Goal: Task Accomplishment & Management: Use online tool/utility

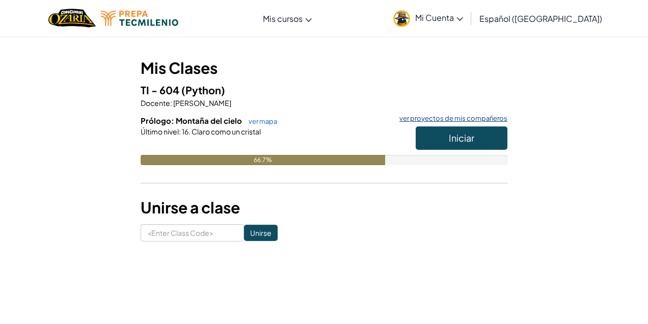
scroll to position [74, 0]
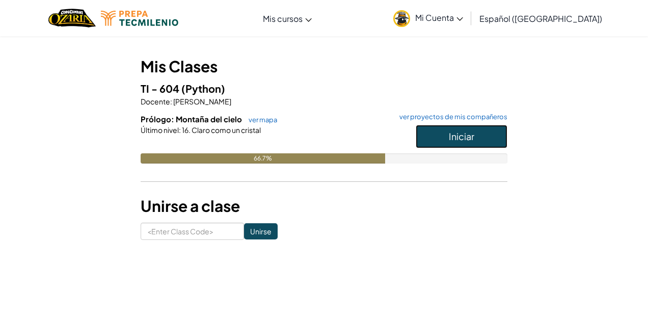
click at [482, 135] on button "Iniciar" at bounding box center [462, 136] width 92 height 23
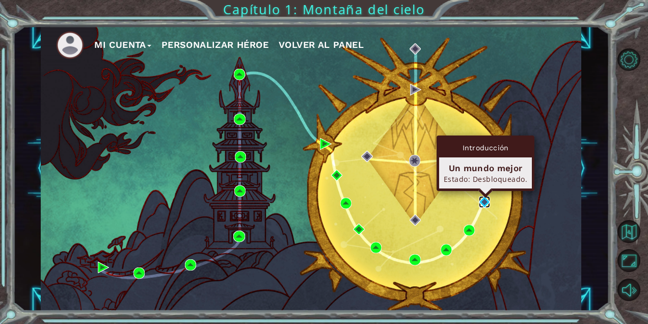
click at [479, 201] on img at bounding box center [484, 201] width 11 height 11
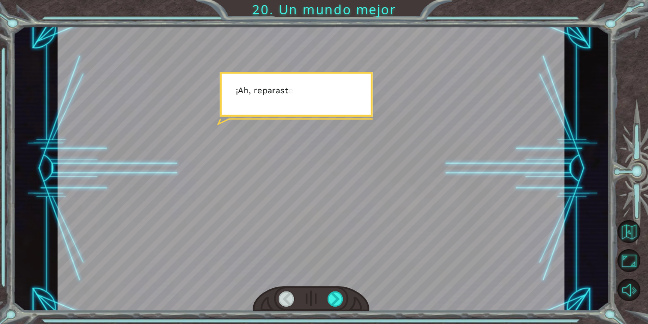
click at [349, 145] on div at bounding box center [311, 168] width 507 height 285
click at [331, 297] on div at bounding box center [336, 298] width 16 height 15
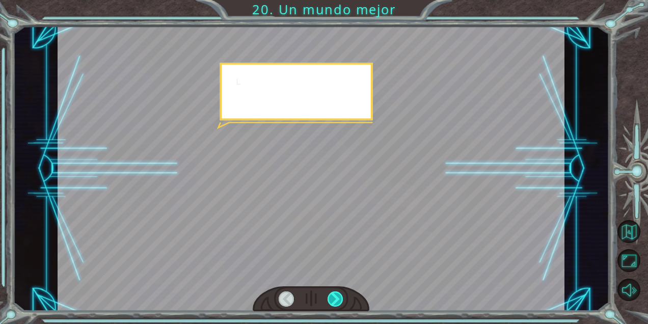
click at [331, 297] on div at bounding box center [336, 298] width 16 height 15
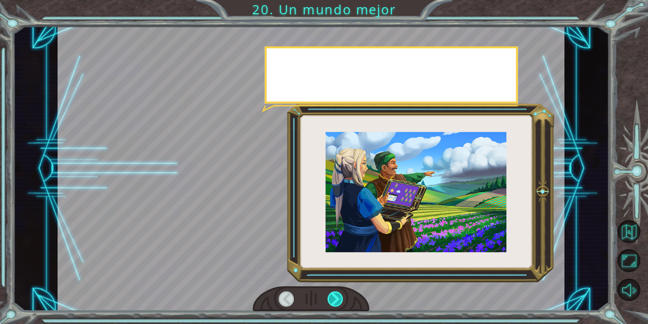
click at [331, 297] on div at bounding box center [336, 298] width 16 height 15
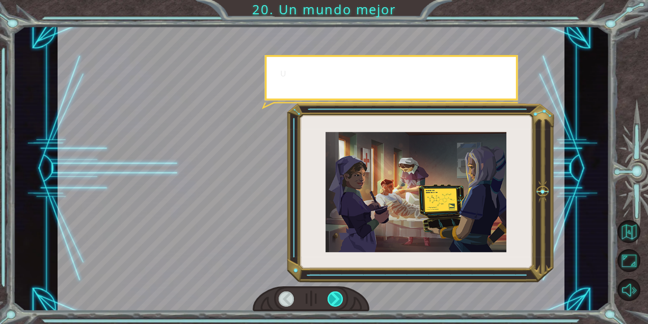
click at [331, 297] on div at bounding box center [336, 298] width 16 height 15
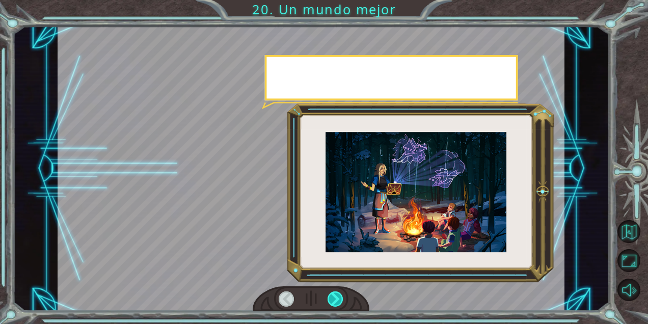
click at [331, 297] on div at bounding box center [336, 298] width 16 height 15
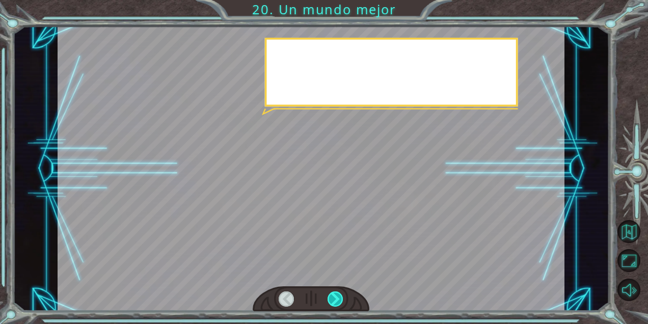
click at [331, 297] on div at bounding box center [336, 298] width 16 height 15
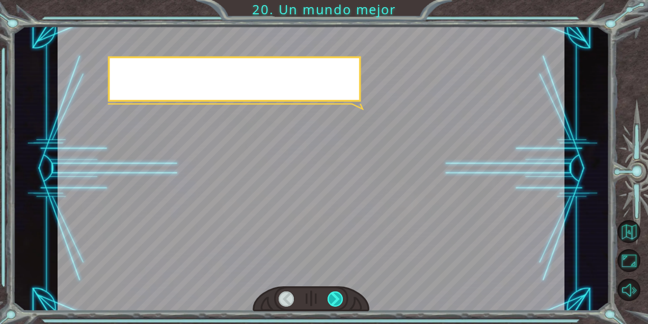
click at [331, 297] on div at bounding box center [336, 298] width 16 height 15
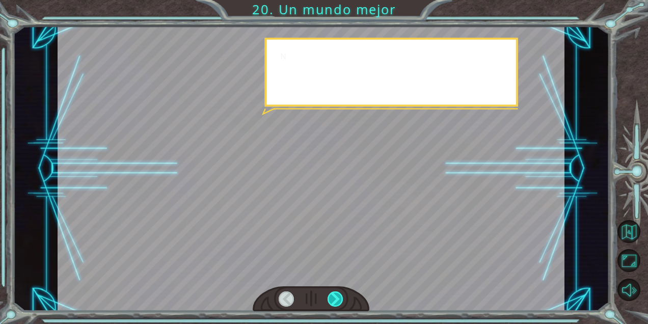
click at [331, 297] on div at bounding box center [336, 298] width 16 height 15
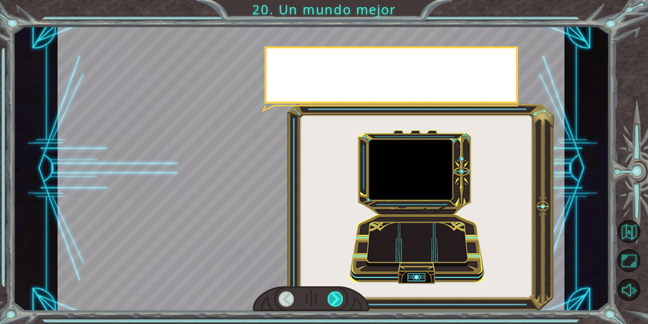
click at [331, 297] on div at bounding box center [336, 298] width 16 height 15
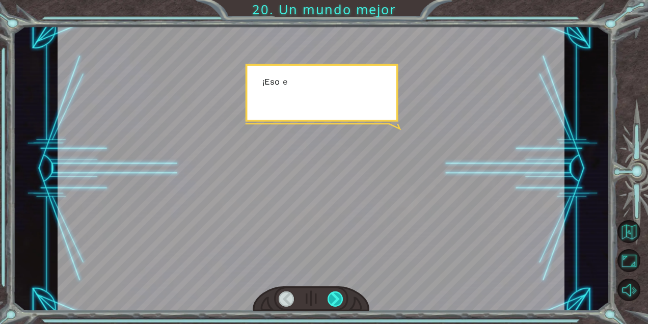
click at [331, 297] on div at bounding box center [336, 298] width 16 height 15
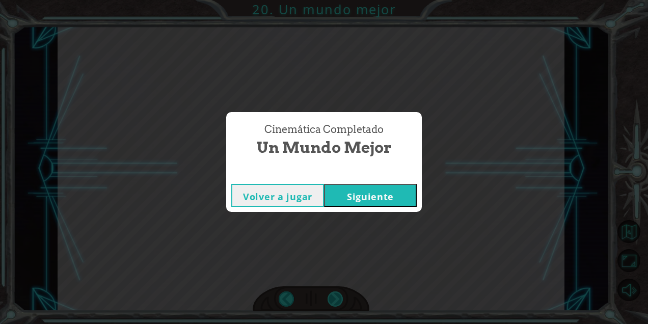
click at [331, 299] on div "Cinemática Completado Un mundo mejor Volver a jugar [GEOGRAPHIC_DATA]" at bounding box center [324, 162] width 648 height 324
click at [358, 190] on button "Siguiente" at bounding box center [370, 195] width 93 height 23
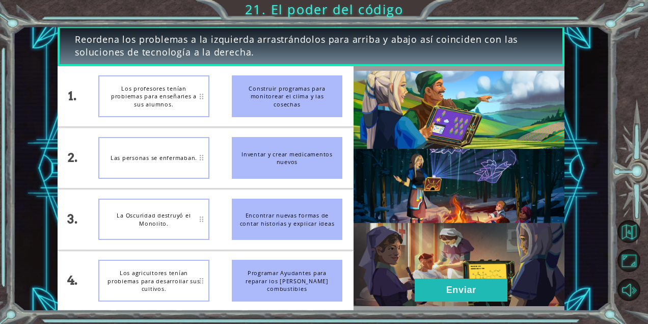
drag, startPoint x: 299, startPoint y: 204, endPoint x: 212, endPoint y: 224, distance: 88.4
click at [212, 224] on div "1. 2. 3. 4. Los profesores tenían problemas para enseñarles a sus alumnos. Las …" at bounding box center [206, 188] width 296 height 245
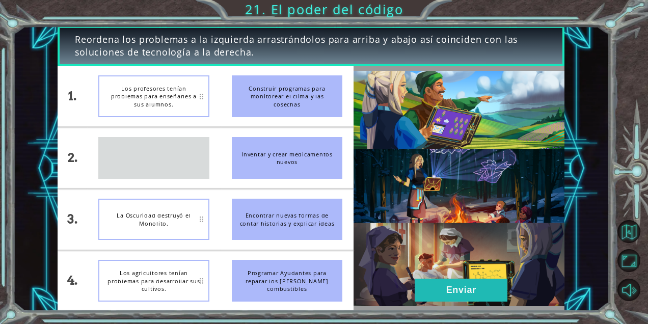
click at [277, 166] on div "Inventar y crear medicamentos nuevos" at bounding box center [287, 158] width 111 height 42
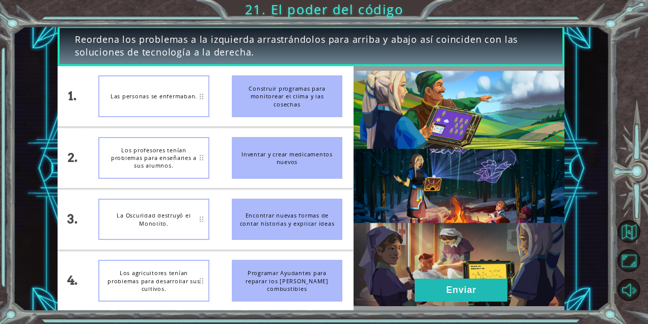
click at [173, 163] on div "Los profesores tenían problemas para enseñarles a sus alumnos." at bounding box center [153, 158] width 111 height 42
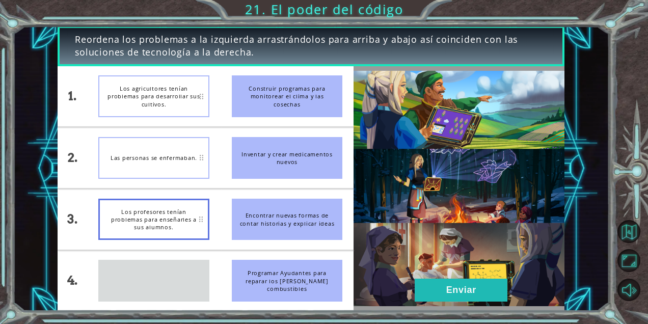
drag, startPoint x: 164, startPoint y: 290, endPoint x: 160, endPoint y: 210, distance: 80.6
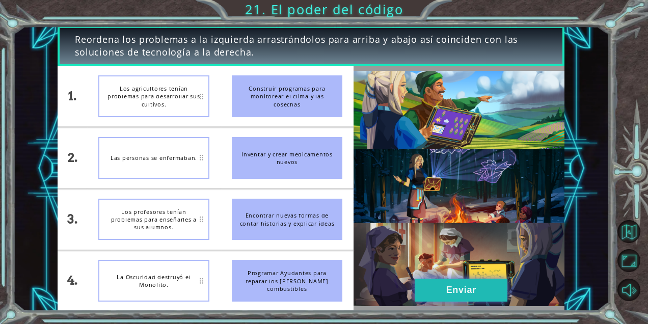
click at [465, 284] on button "Enviar" at bounding box center [461, 290] width 93 height 23
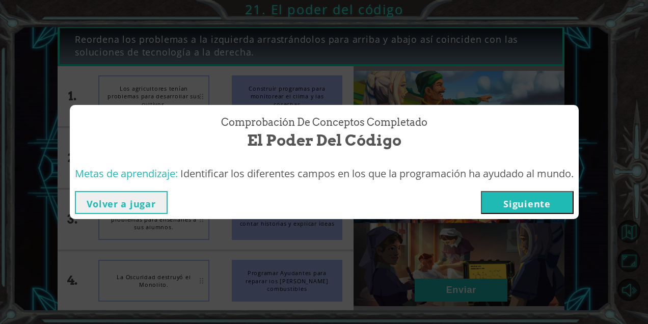
click at [546, 194] on button "Siguiente" at bounding box center [527, 202] width 93 height 23
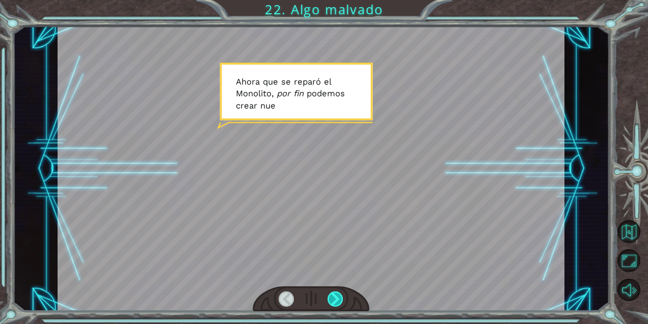
click at [332, 298] on div at bounding box center [336, 298] width 16 height 15
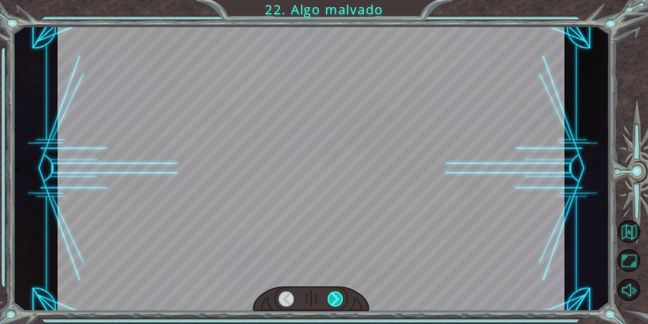
click at [332, 298] on div at bounding box center [336, 298] width 16 height 15
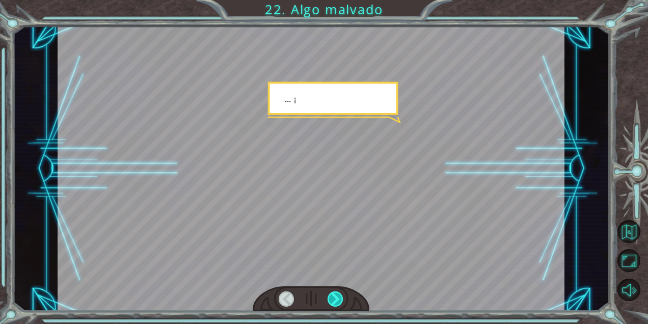
click at [332, 298] on div at bounding box center [336, 298] width 16 height 15
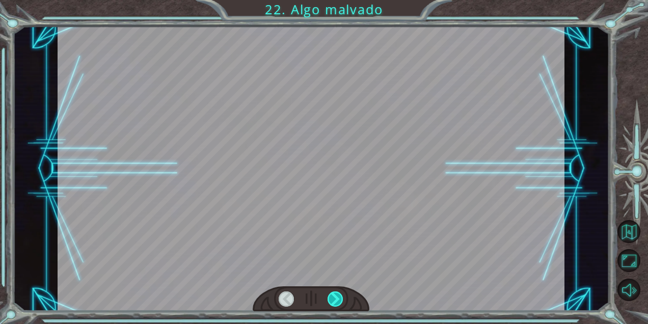
click at [332, 298] on div at bounding box center [336, 298] width 16 height 15
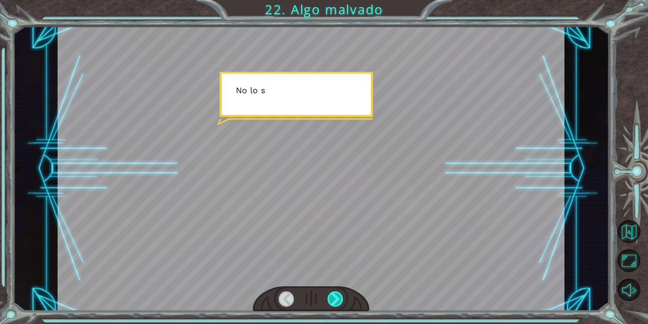
click at [332, 298] on div at bounding box center [336, 298] width 16 height 15
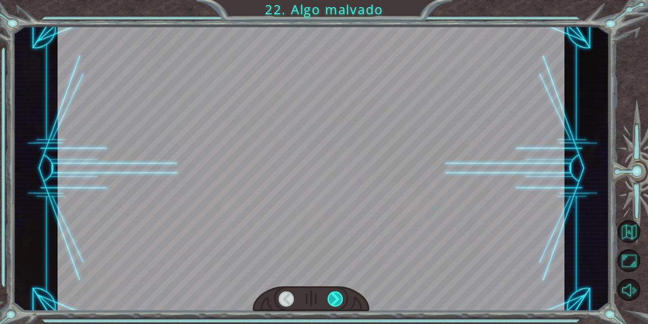
click at [332, 298] on div at bounding box center [336, 298] width 16 height 15
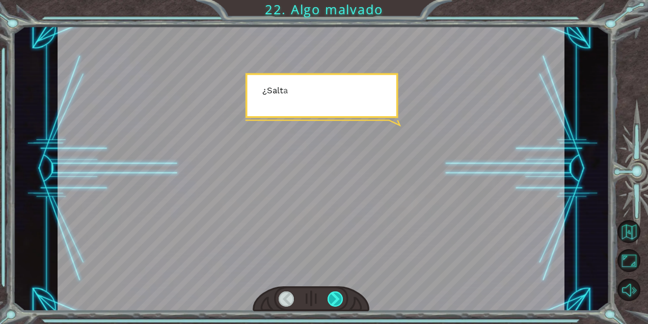
click at [332, 298] on div at bounding box center [336, 298] width 16 height 15
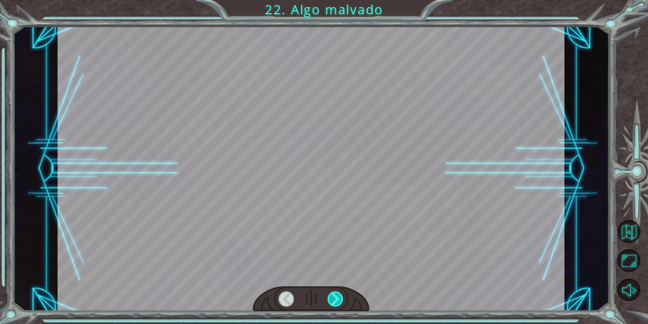
click at [332, 298] on div at bounding box center [336, 298] width 16 height 15
click at [332, 0] on div "Temporary Text A h o r a q u e s e r e p a r ó e l M o n o l i t o , p o r f i …" at bounding box center [324, 0] width 648 height 0
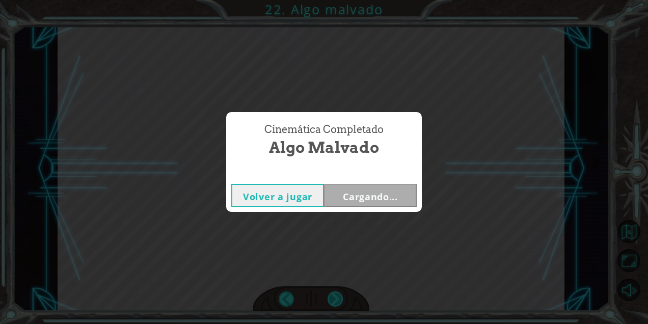
click at [332, 298] on div "Cinemática Completado Algo malvado Volver a jugar Cargando..." at bounding box center [324, 162] width 648 height 324
click at [370, 194] on button "Siguiente" at bounding box center [370, 195] width 93 height 23
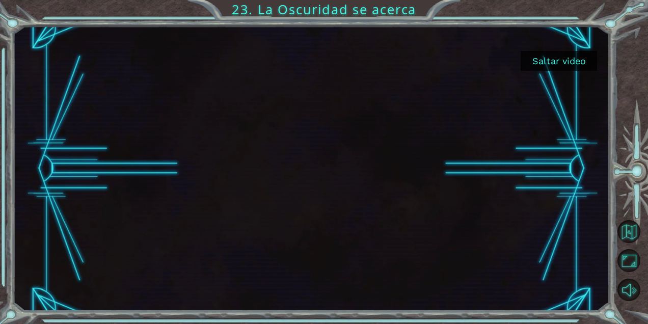
click at [541, 61] on button "Saltar video" at bounding box center [559, 61] width 76 height 20
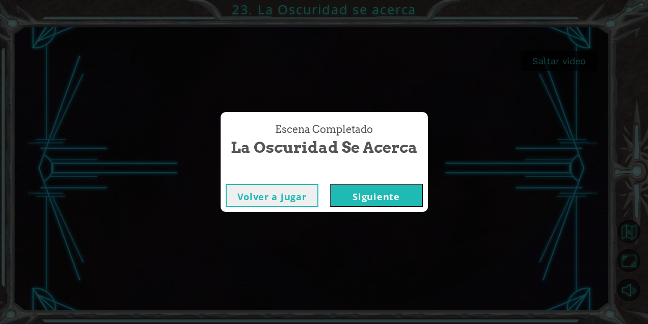
click at [363, 198] on button "Siguiente" at bounding box center [376, 195] width 93 height 23
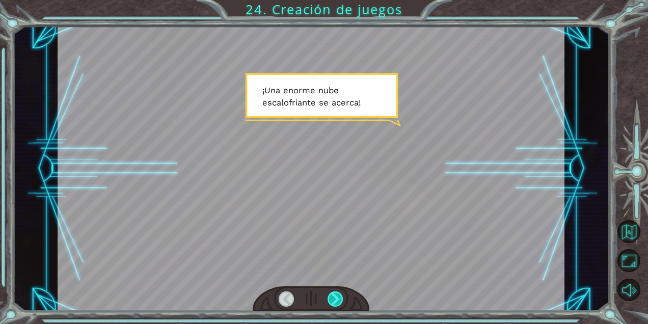
click at [338, 291] on div at bounding box center [336, 298] width 16 height 15
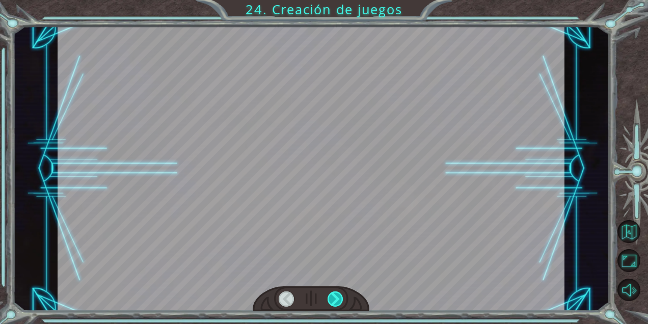
click at [338, 291] on div at bounding box center [336, 298] width 16 height 15
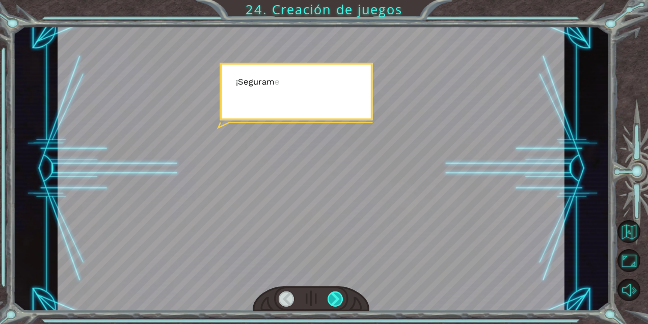
click at [338, 291] on div at bounding box center [336, 298] width 16 height 15
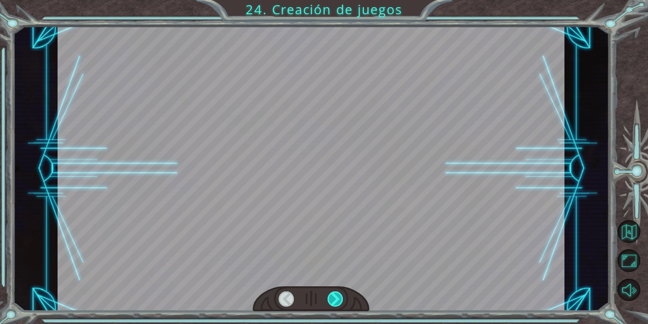
click at [338, 291] on div at bounding box center [336, 298] width 16 height 15
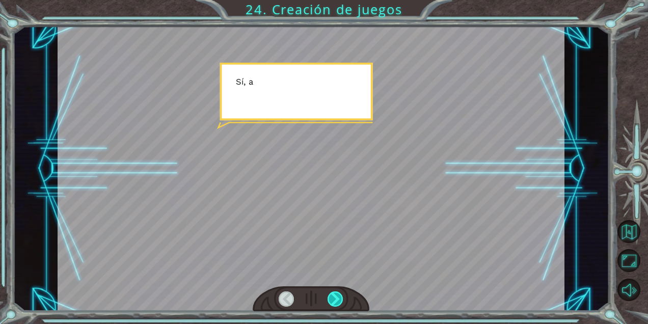
click at [338, 291] on div at bounding box center [336, 298] width 16 height 15
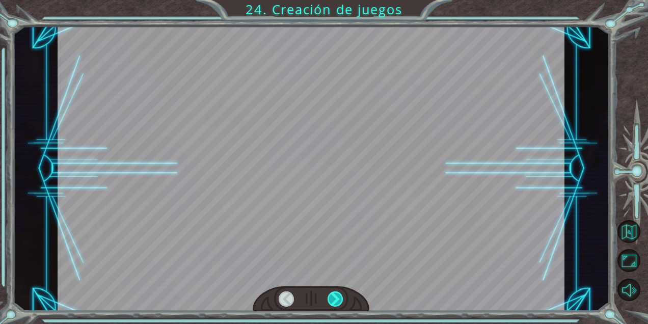
click at [338, 291] on div at bounding box center [336, 298] width 16 height 15
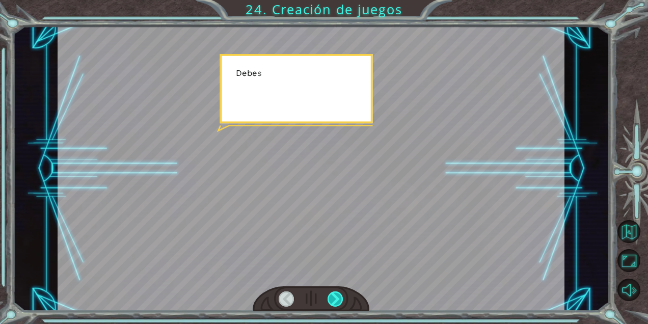
click at [338, 291] on div at bounding box center [336, 298] width 16 height 15
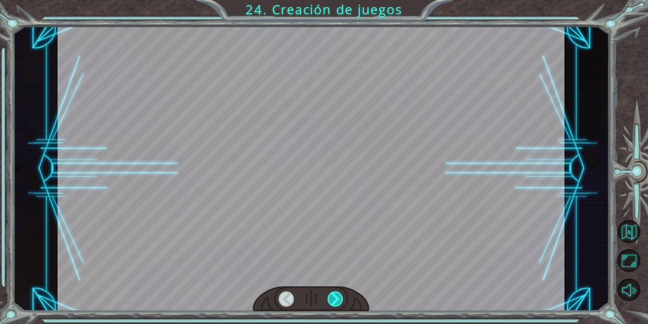
click at [338, 291] on div at bounding box center [336, 298] width 16 height 15
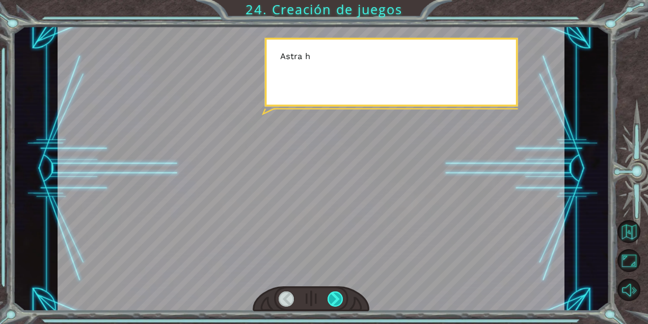
click at [338, 291] on div at bounding box center [336, 298] width 16 height 15
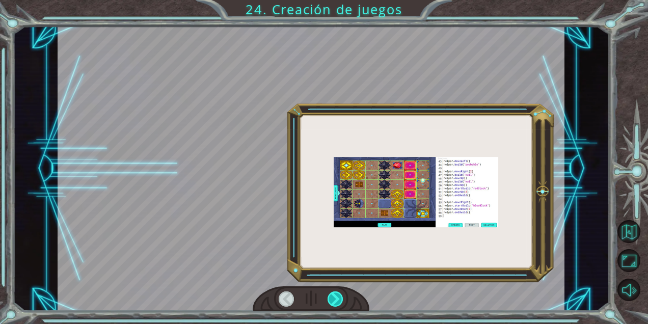
click at [338, 291] on div at bounding box center [336, 298] width 16 height 15
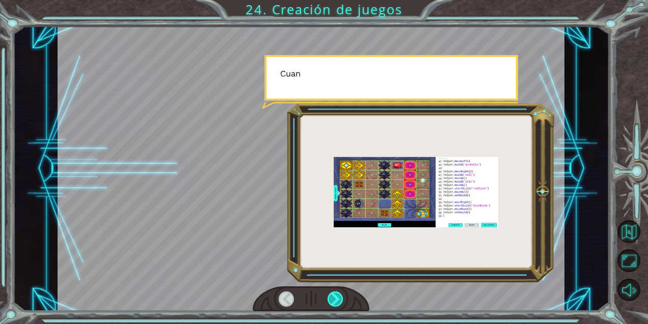
click at [338, 291] on div at bounding box center [336, 298] width 16 height 15
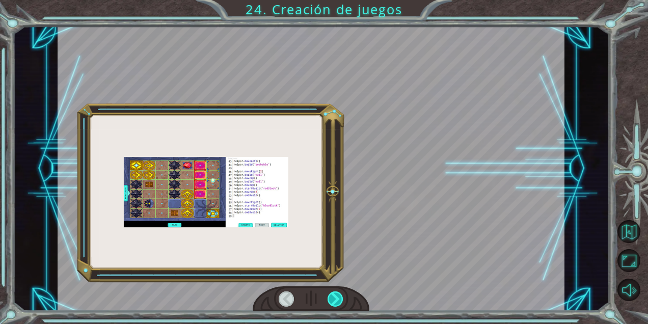
click at [338, 291] on div at bounding box center [336, 298] width 16 height 15
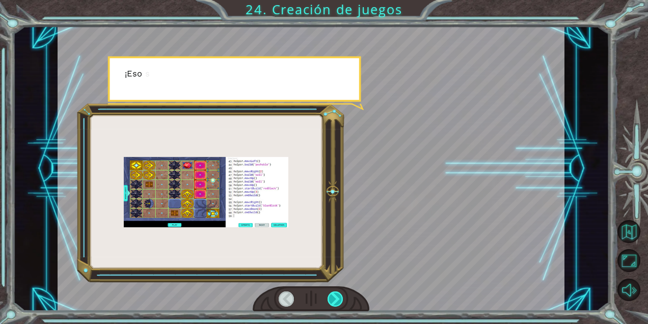
click at [338, 291] on div at bounding box center [336, 298] width 16 height 15
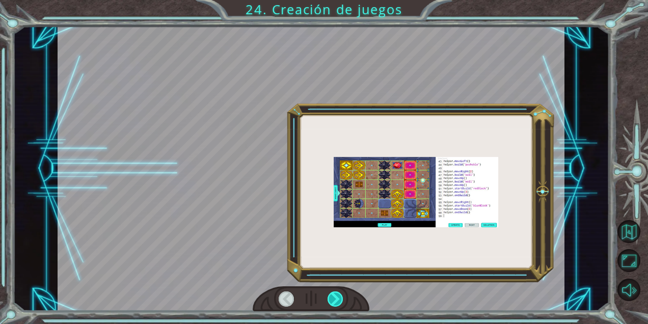
click at [338, 291] on div at bounding box center [336, 298] width 16 height 15
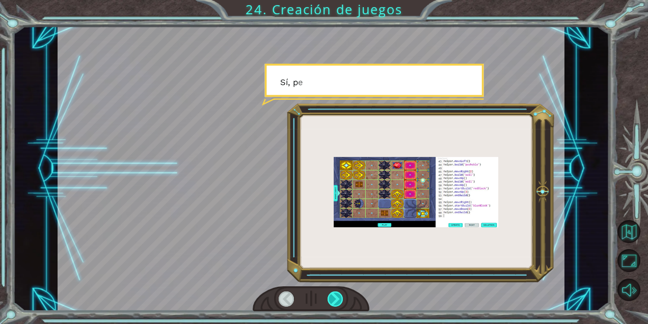
click at [338, 291] on div at bounding box center [336, 298] width 16 height 15
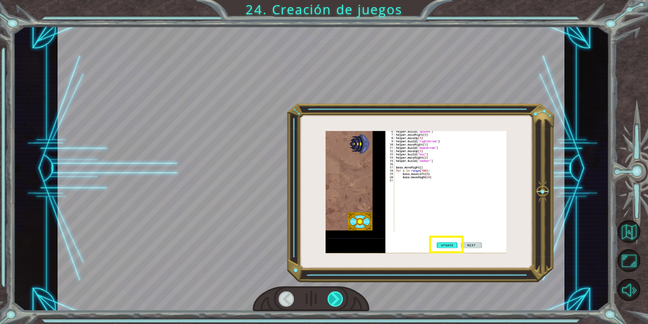
click at [338, 291] on div at bounding box center [336, 298] width 16 height 15
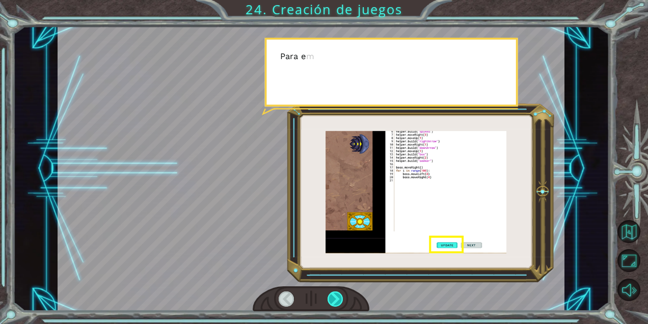
click at [338, 291] on div at bounding box center [336, 298] width 16 height 15
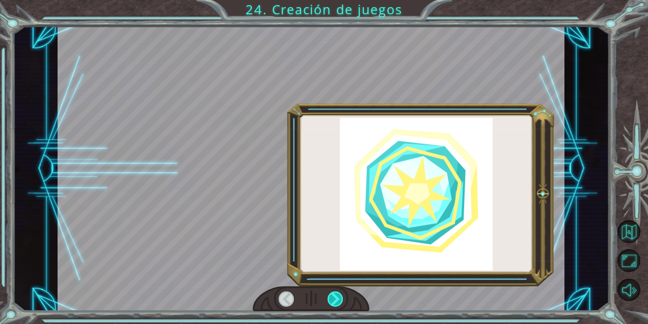
click at [338, 291] on div at bounding box center [336, 298] width 16 height 15
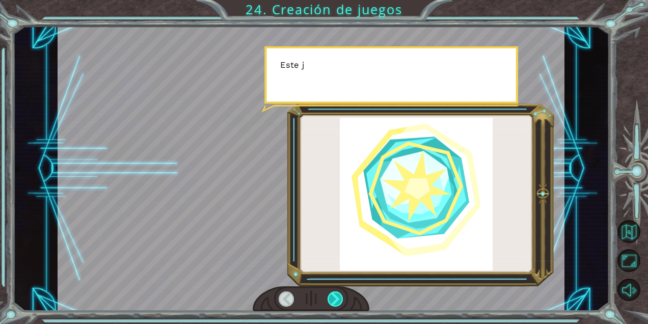
click at [338, 291] on div at bounding box center [336, 298] width 16 height 15
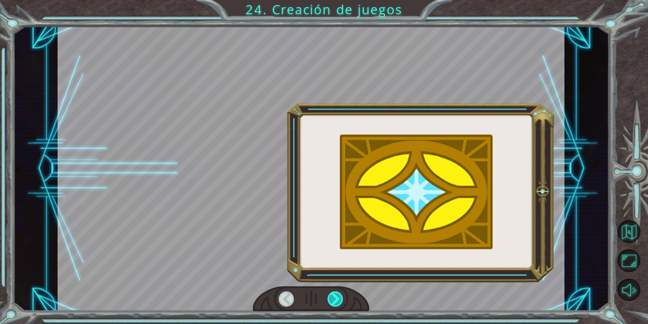
click at [338, 291] on div at bounding box center [336, 298] width 16 height 15
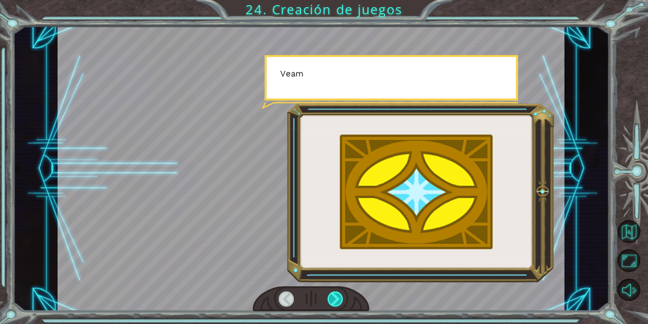
click at [338, 291] on div at bounding box center [336, 298] width 16 height 15
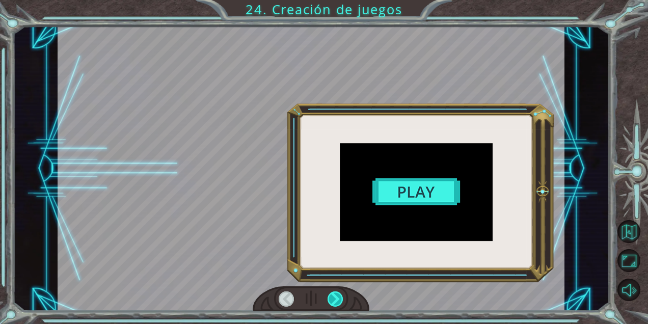
click at [338, 291] on div at bounding box center [336, 298] width 16 height 15
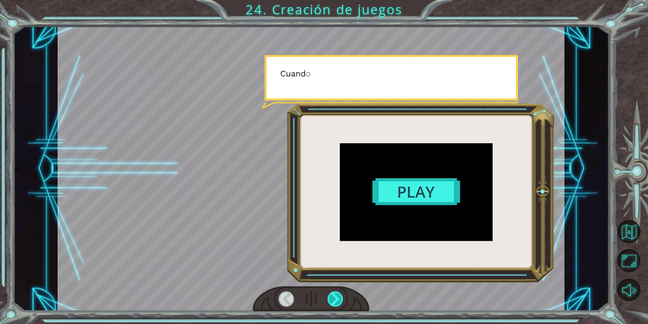
click at [338, 291] on div at bounding box center [336, 298] width 16 height 15
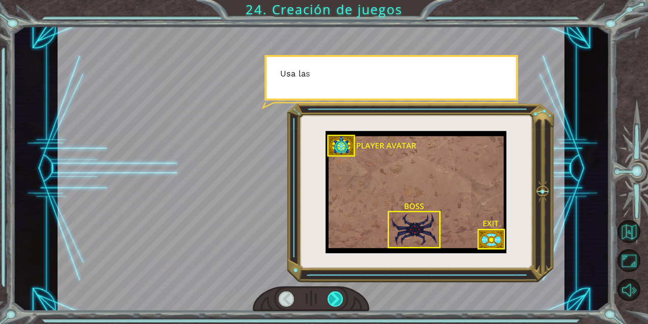
click at [338, 291] on div at bounding box center [336, 298] width 16 height 15
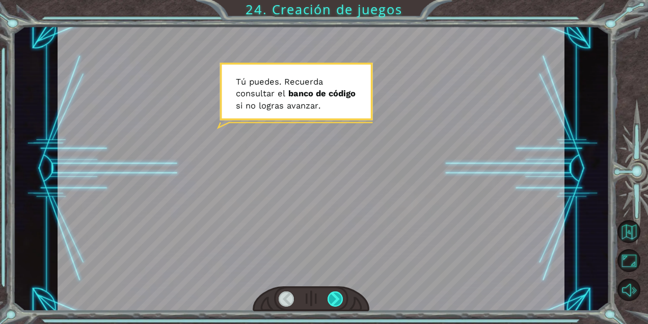
click at [334, 295] on div at bounding box center [336, 298] width 16 height 15
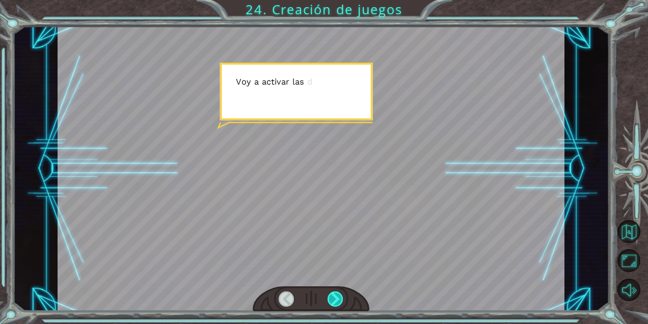
click at [334, 295] on div at bounding box center [336, 298] width 16 height 15
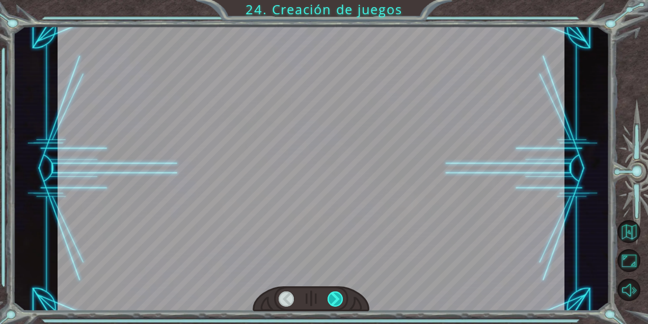
click at [334, 295] on div at bounding box center [336, 298] width 16 height 15
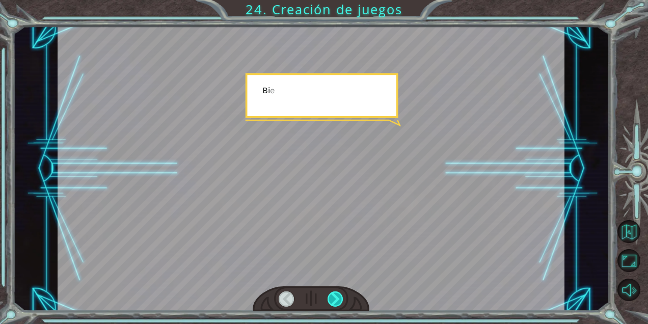
click at [334, 295] on div at bounding box center [336, 298] width 16 height 15
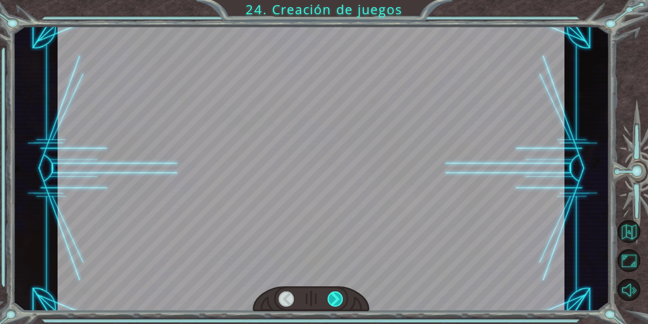
click at [334, 295] on div at bounding box center [336, 298] width 16 height 15
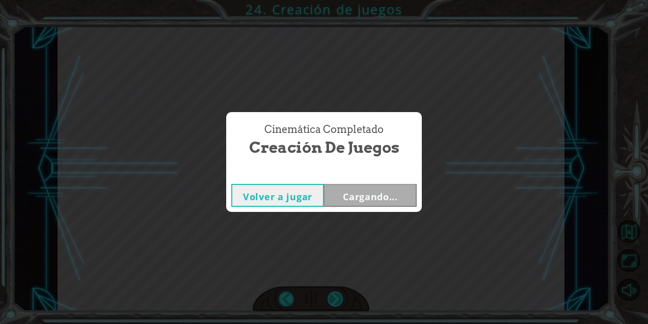
click at [334, 295] on div "Cinemática Completado Creación de juegos Volver a jugar Cargando..." at bounding box center [324, 162] width 648 height 324
click at [406, 197] on button "Siguiente" at bounding box center [370, 195] width 93 height 23
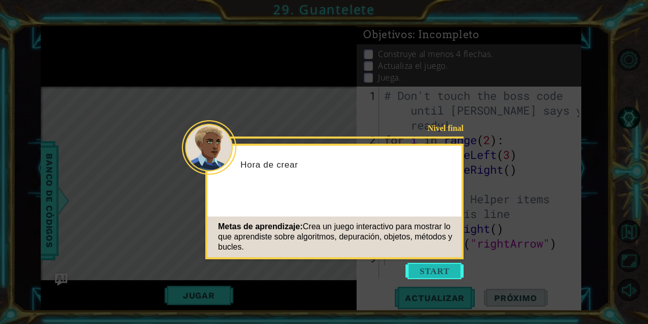
click at [449, 272] on button "Start" at bounding box center [435, 271] width 58 height 16
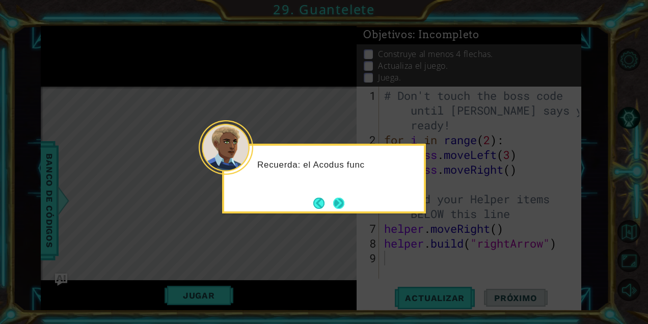
click at [336, 202] on button "Next" at bounding box center [338, 203] width 11 height 11
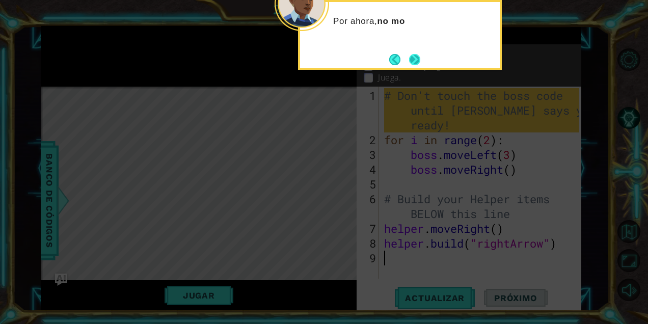
click at [420, 57] on button "Next" at bounding box center [414, 59] width 11 height 11
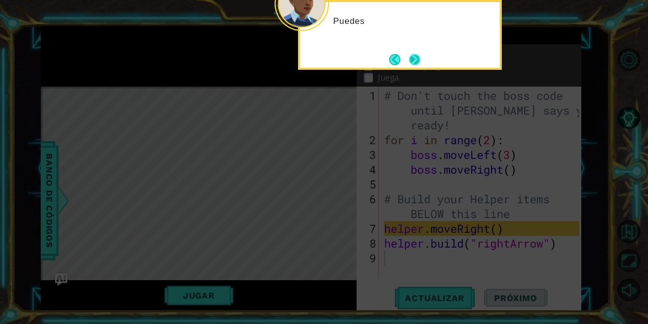
click at [414, 57] on button "Next" at bounding box center [415, 59] width 12 height 12
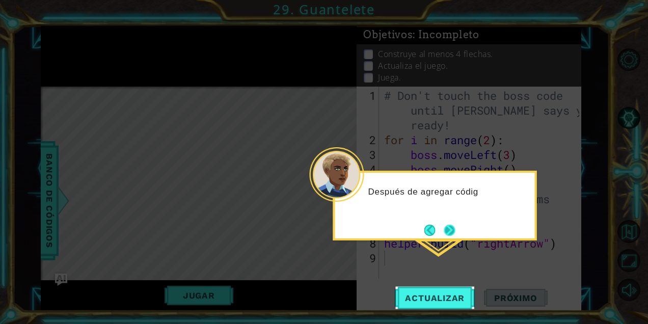
click at [452, 231] on button "Next" at bounding box center [449, 230] width 11 height 11
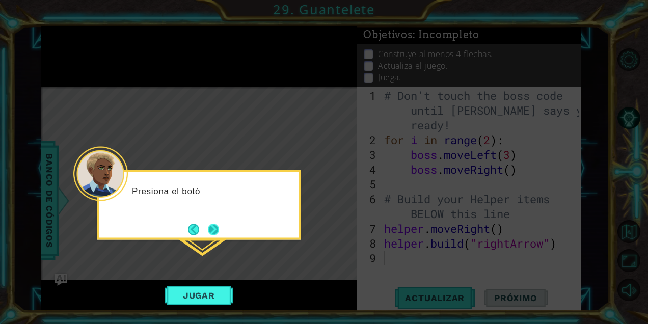
click at [213, 231] on button "Next" at bounding box center [213, 229] width 11 height 11
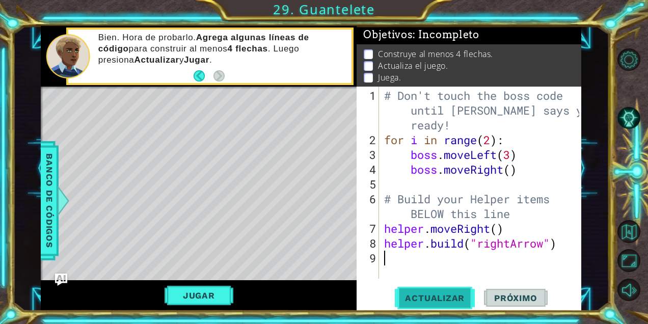
click at [444, 299] on span "Actualizar" at bounding box center [435, 298] width 80 height 10
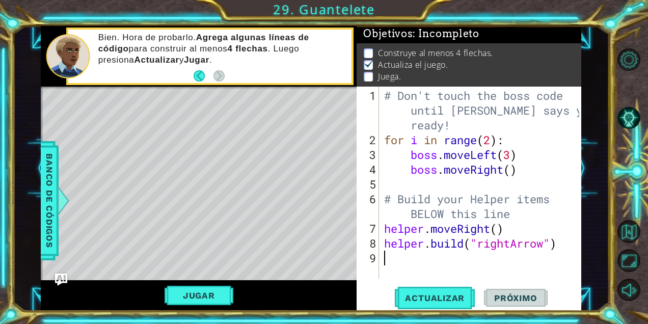
scroll to position [1, 0]
click at [413, 295] on span "Actualizar" at bounding box center [435, 298] width 80 height 10
click at [197, 302] on button "Jugar" at bounding box center [199, 295] width 69 height 19
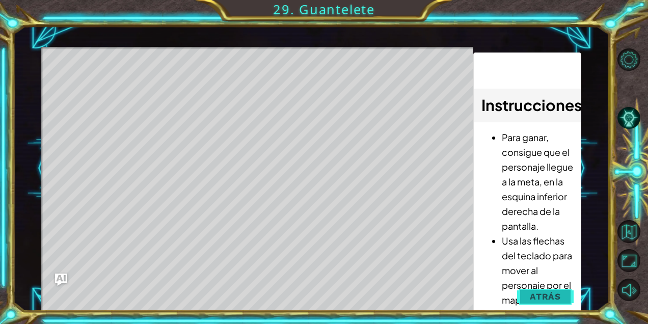
click at [531, 296] on span "Atrás" at bounding box center [545, 296] width 31 height 10
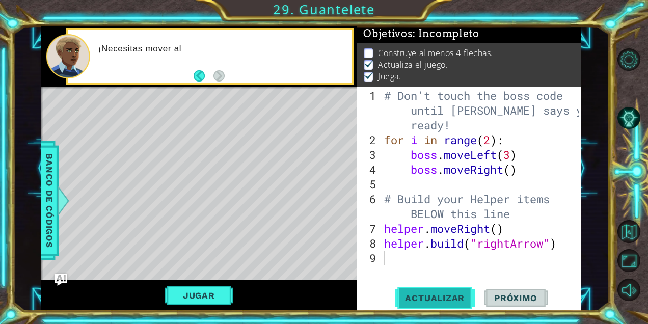
click at [453, 296] on span "Actualizar" at bounding box center [435, 298] width 80 height 10
click at [445, 294] on span "Actualizar" at bounding box center [435, 298] width 80 height 10
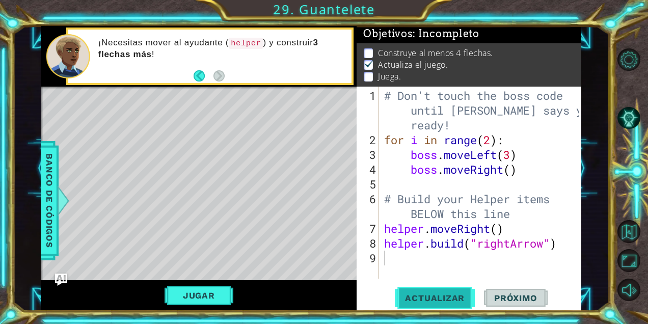
click at [452, 300] on span "Actualizar" at bounding box center [435, 298] width 80 height 10
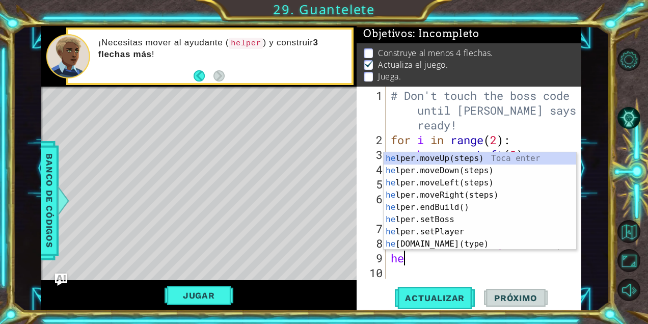
type textarea "hel"
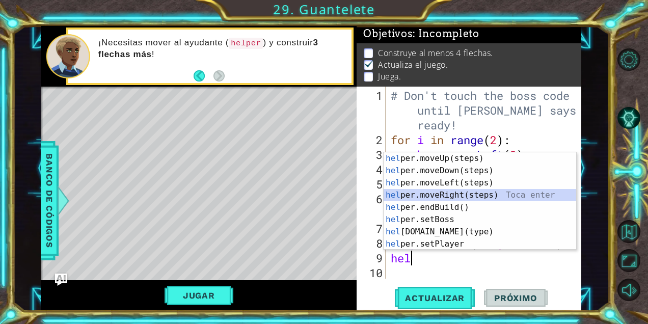
click at [446, 197] on div "hel per.moveUp(steps) Toca enter hel per.moveDown(steps) Toca enter hel per.mov…" at bounding box center [480, 213] width 193 height 122
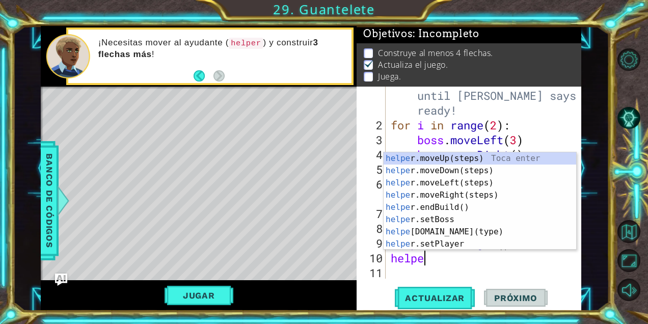
scroll to position [0, 1]
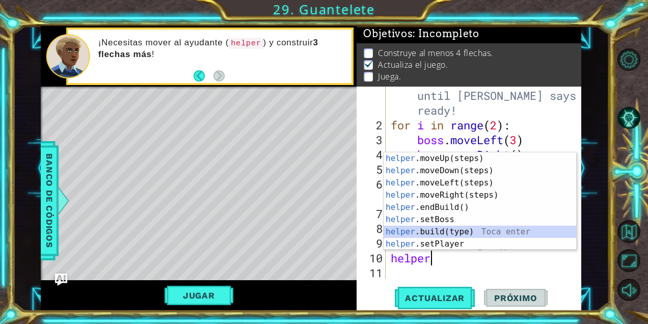
click at [464, 234] on div "helper .moveUp(steps) Toca enter helper .moveDown(steps) Toca enter helper .mov…" at bounding box center [480, 213] width 193 height 122
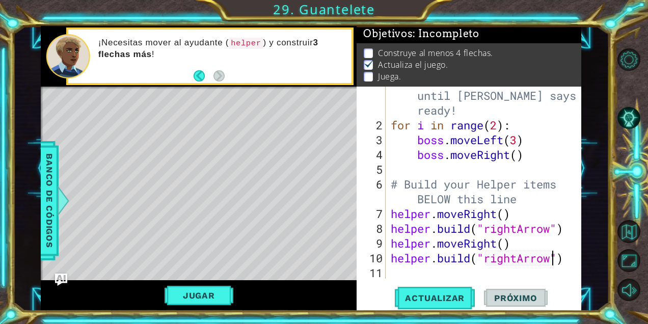
scroll to position [0, 7]
type textarea "[DOMAIN_NAME]("rightArrow")"
click at [453, 295] on span "Actualizar" at bounding box center [435, 298] width 80 height 10
click at [409, 267] on div "# Don't touch the boss code until [PERSON_NAME] says you're ready! for i in ran…" at bounding box center [486, 198] width 195 height 251
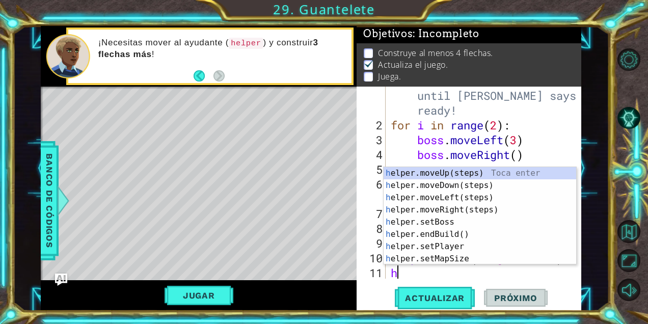
scroll to position [30, 0]
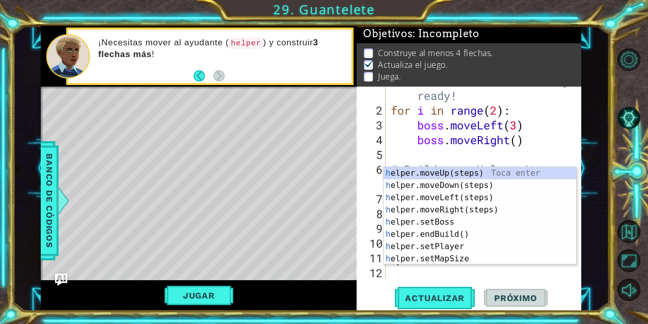
type textarea "he"
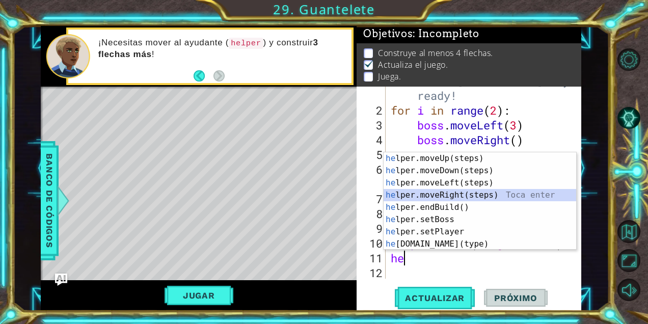
click at [452, 197] on div "he lper.moveUp(steps) Toca enter he lper.moveDown(steps) Toca enter he lper.mov…" at bounding box center [480, 213] width 193 height 122
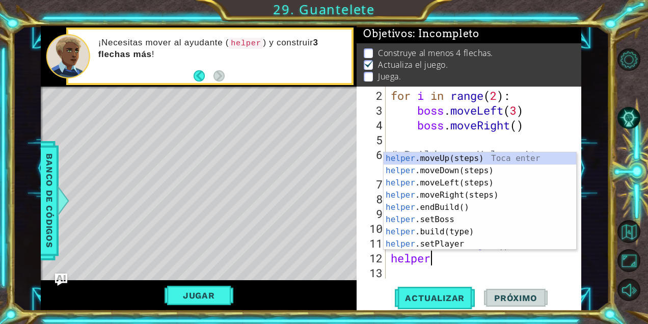
scroll to position [0, 1]
click at [461, 228] on div "helper .moveUp(steps) Toca enter helper .moveDown(steps) Toca enter helper .mov…" at bounding box center [480, 213] width 193 height 122
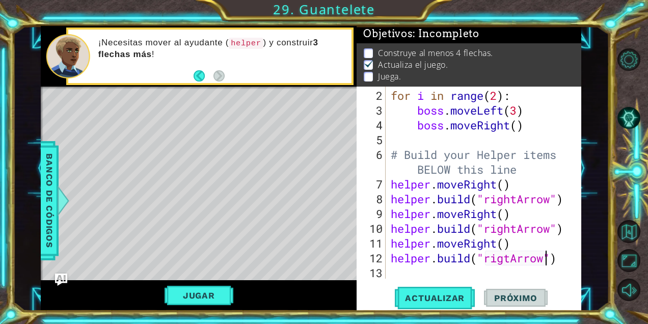
scroll to position [0, 7]
click at [222, 291] on button "Jugar" at bounding box center [199, 295] width 69 height 19
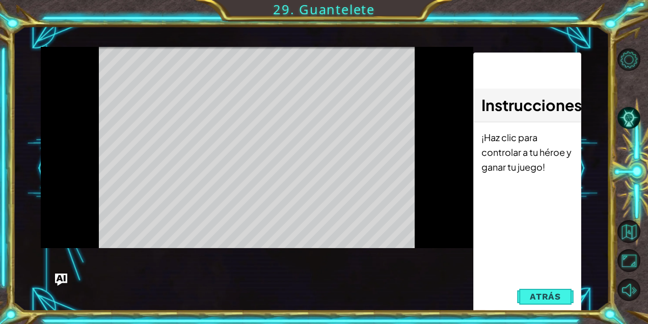
scroll to position [0, 0]
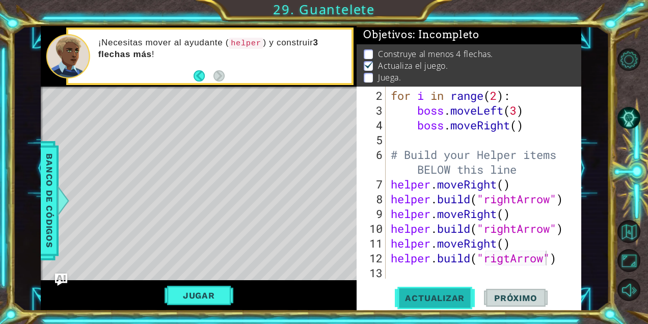
click at [436, 300] on span "Actualizar" at bounding box center [435, 298] width 80 height 10
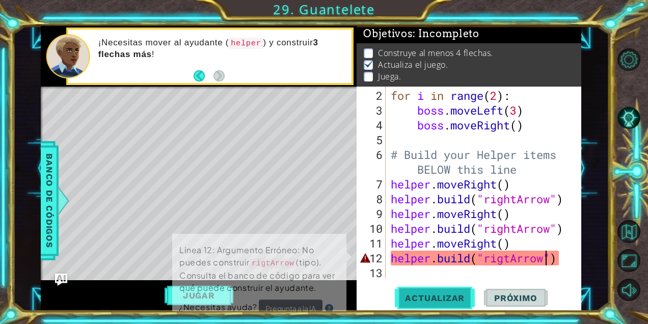
scroll to position [1, 0]
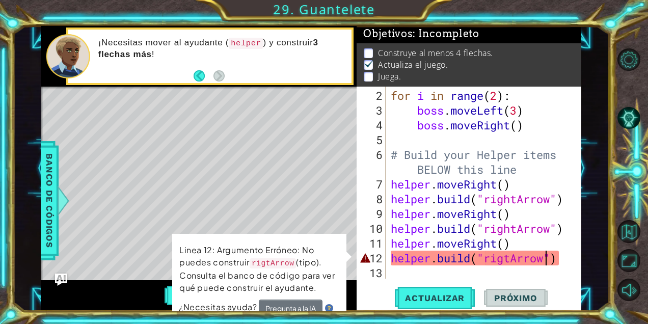
click at [505, 258] on div "for i in range ( 2 ) : boss . moveLeft ( 3 ) boss . moveRight ( ) # Build your …" at bounding box center [486, 199] width 195 height 222
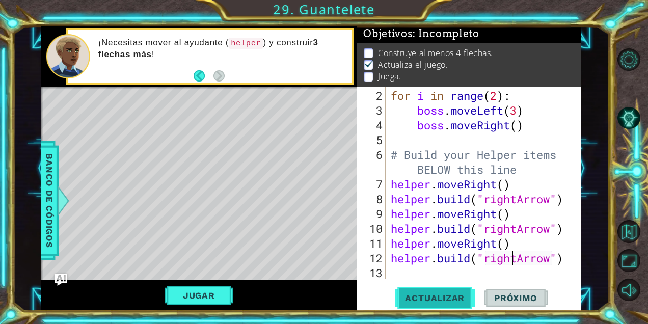
type textarea "[DOMAIN_NAME]("rightArrow")"
click at [455, 290] on button "Actualizar" at bounding box center [435, 298] width 80 height 22
click at [199, 78] on button "Back" at bounding box center [204, 75] width 20 height 11
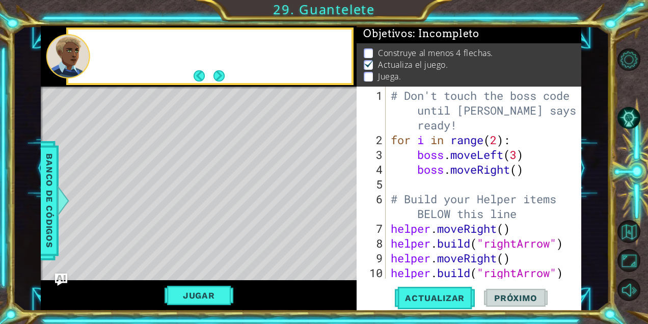
scroll to position [0, 0]
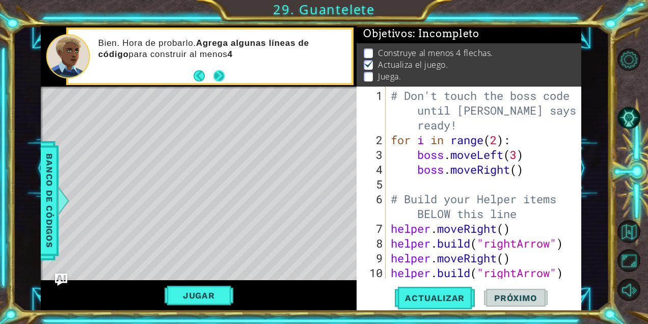
click at [217, 77] on button "Next" at bounding box center [219, 76] width 12 height 12
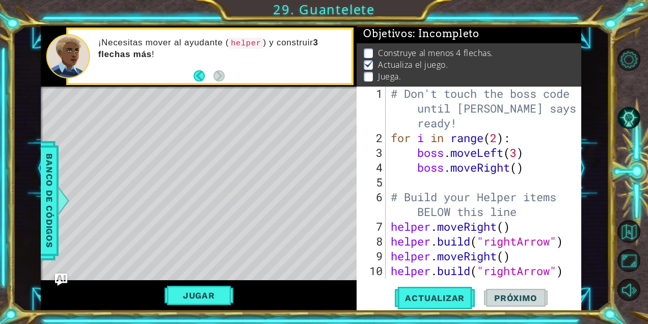
scroll to position [44, 0]
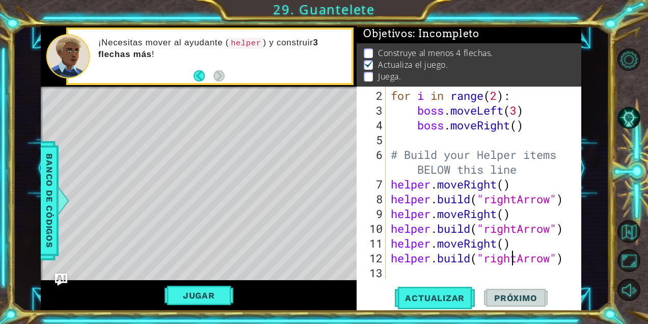
click at [409, 276] on div "for i in range ( 2 ) : boss . moveLeft ( 3 ) boss . moveRight ( ) # Build your …" at bounding box center [486, 199] width 195 height 222
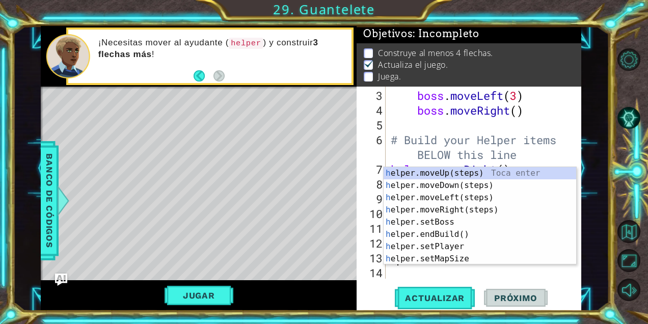
scroll to position [59, 0]
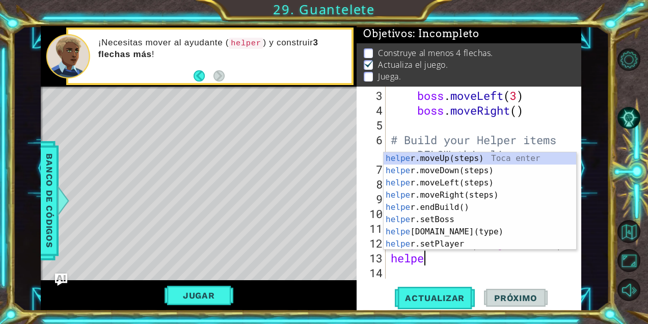
type textarea "helper"
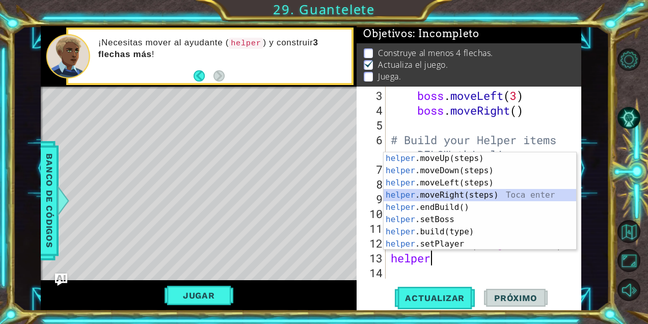
click at [439, 193] on div "helper .moveUp(steps) Toca enter helper .moveDown(steps) Toca enter helper .mov…" at bounding box center [480, 213] width 193 height 122
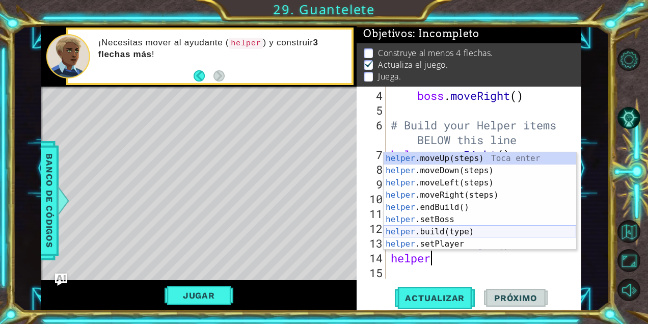
click at [431, 234] on div "helper .moveUp(steps) Toca enter helper .moveDown(steps) Toca enter helper .mov…" at bounding box center [480, 213] width 193 height 122
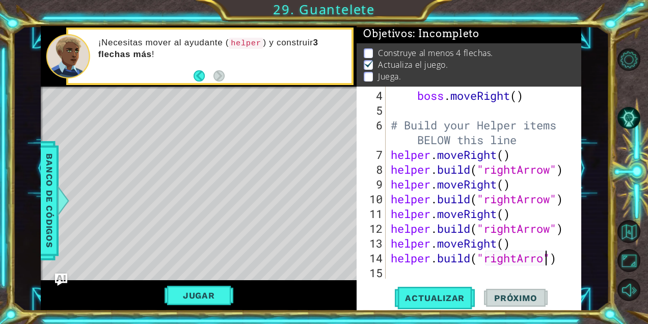
scroll to position [0, 7]
type textarea "[DOMAIN_NAME]("rightArrow")"
click at [413, 302] on span "Actualizar" at bounding box center [435, 298] width 80 height 10
click at [223, 289] on button "Jugar" at bounding box center [199, 295] width 69 height 19
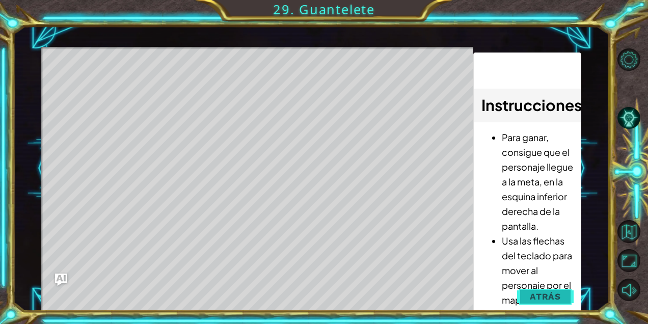
click at [554, 293] on span "Atrás" at bounding box center [545, 296] width 31 height 10
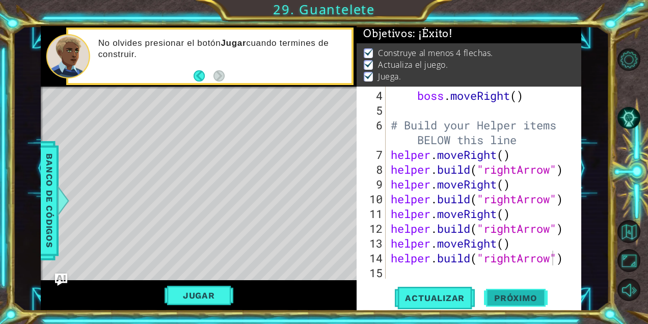
click at [515, 294] on span "Próximo" at bounding box center [515, 299] width 63 height 10
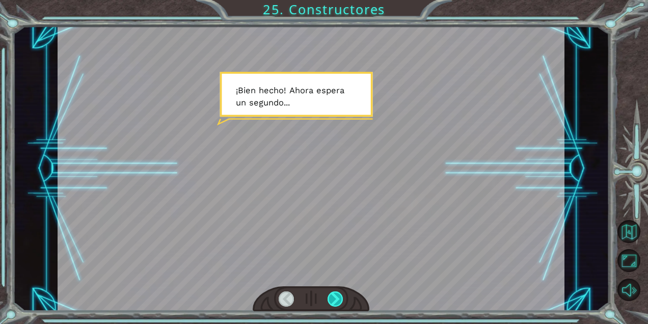
click at [339, 302] on div at bounding box center [336, 298] width 16 height 15
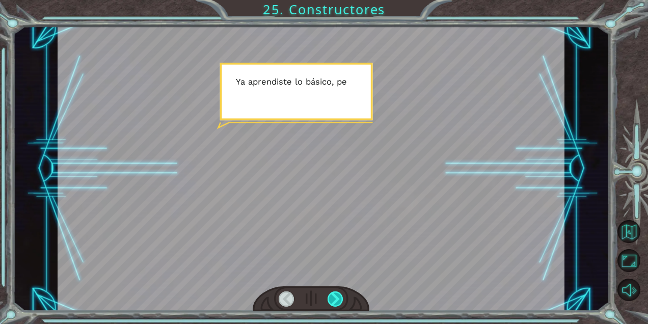
click at [338, 302] on div at bounding box center [336, 298] width 16 height 15
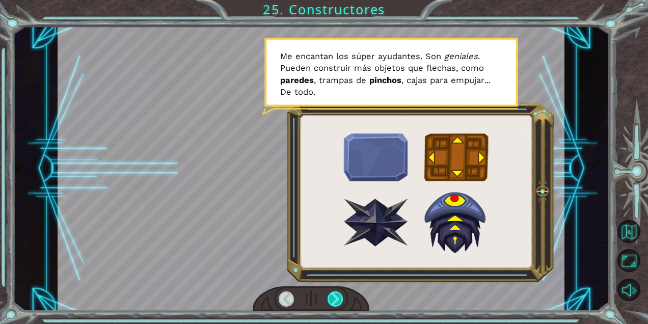
click at [331, 302] on div at bounding box center [336, 298] width 16 height 15
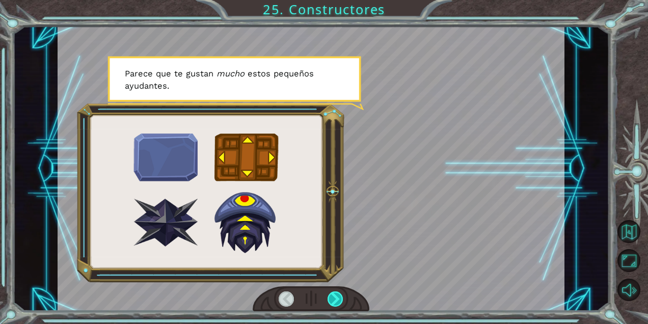
click at [331, 295] on div at bounding box center [336, 298] width 16 height 15
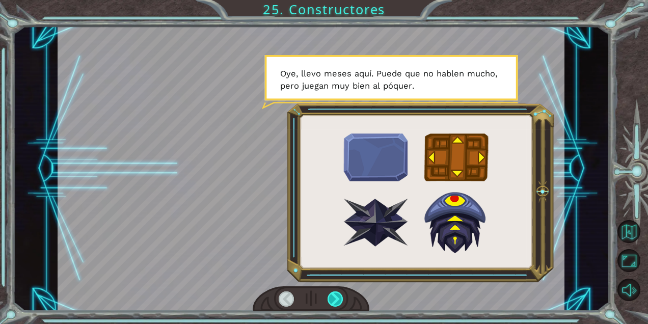
click at [332, 294] on div at bounding box center [336, 298] width 16 height 15
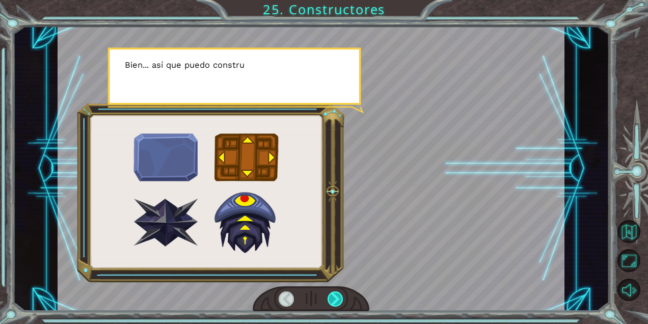
click at [332, 294] on div at bounding box center [336, 298] width 16 height 15
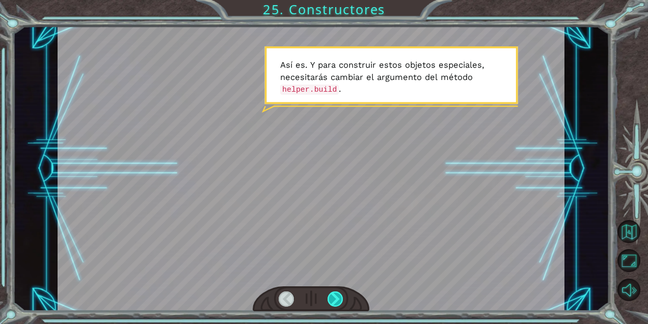
click at [332, 294] on div at bounding box center [336, 298] width 16 height 15
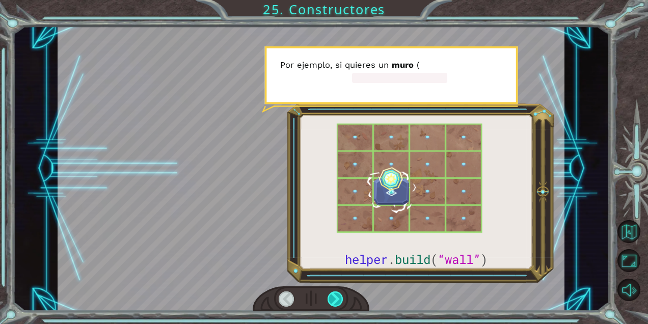
click at [332, 294] on div at bounding box center [336, 298] width 16 height 15
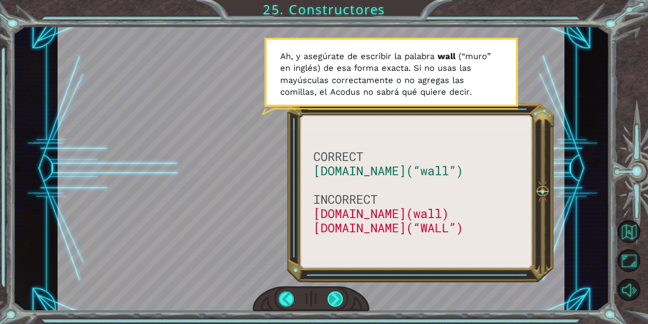
click at [332, 294] on div at bounding box center [336, 298] width 16 height 15
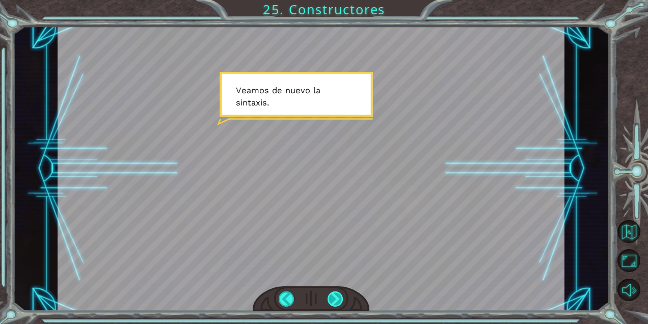
click at [332, 294] on div at bounding box center [336, 298] width 16 height 15
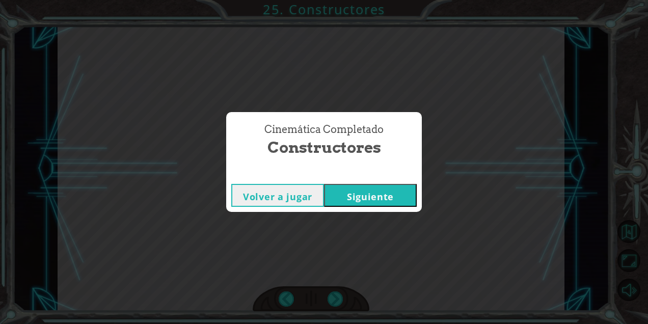
click at [381, 201] on button "Siguiente" at bounding box center [370, 195] width 93 height 23
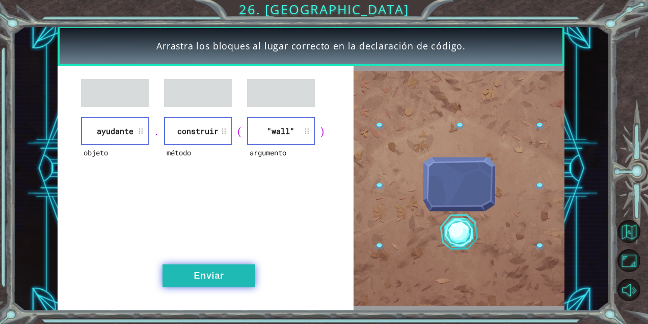
click at [229, 273] on button "Enviar" at bounding box center [209, 275] width 93 height 23
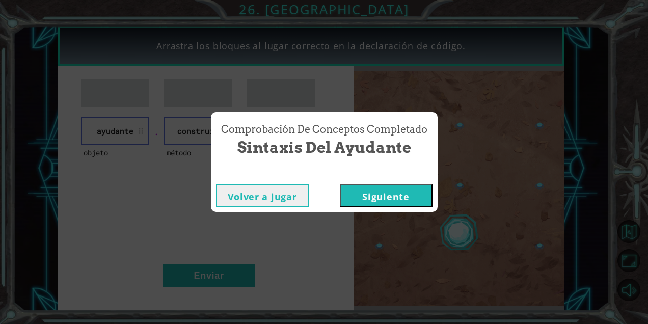
click at [383, 193] on button "Siguiente" at bounding box center [386, 195] width 93 height 23
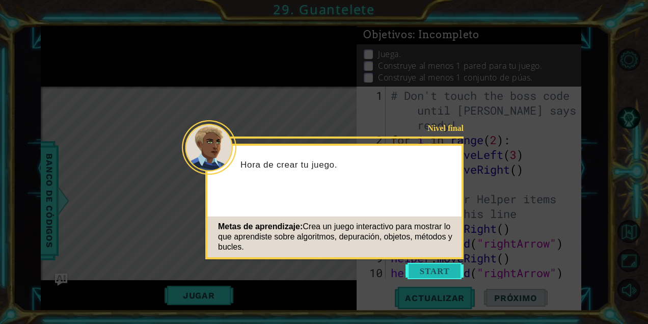
click at [438, 272] on button "Start" at bounding box center [435, 271] width 58 height 16
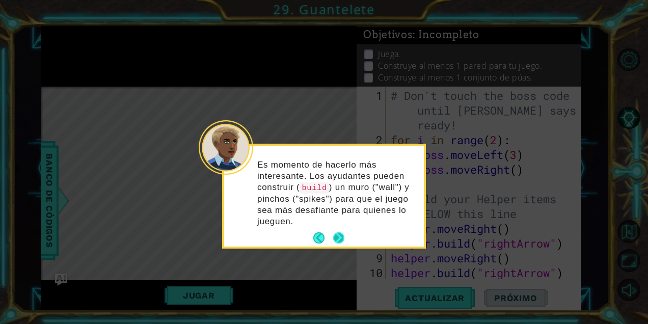
click at [334, 234] on button "Next" at bounding box center [339, 238] width 13 height 13
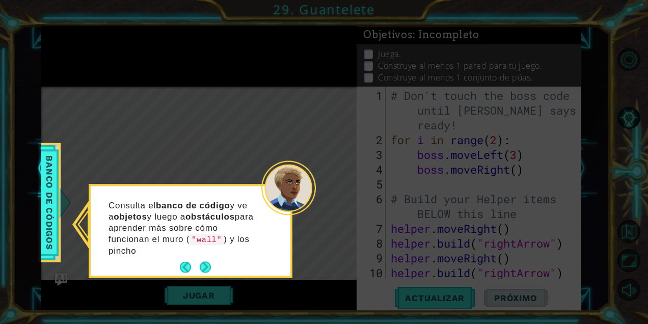
click at [206, 253] on p "Consulta el banco de código y ve a objetos y luego a obstáculos para aprender m…" at bounding box center [185, 228] width 152 height 57
click at [203, 261] on button "Next" at bounding box center [205, 267] width 13 height 13
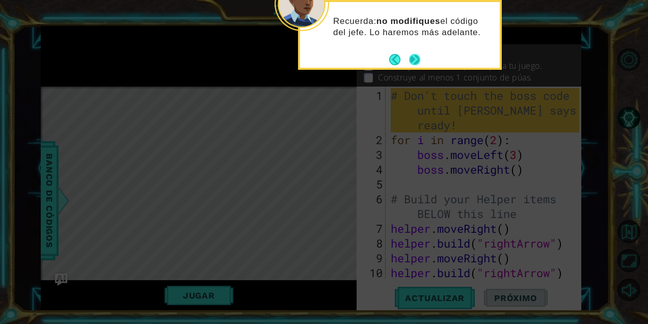
click at [411, 57] on button "Next" at bounding box center [415, 59] width 12 height 12
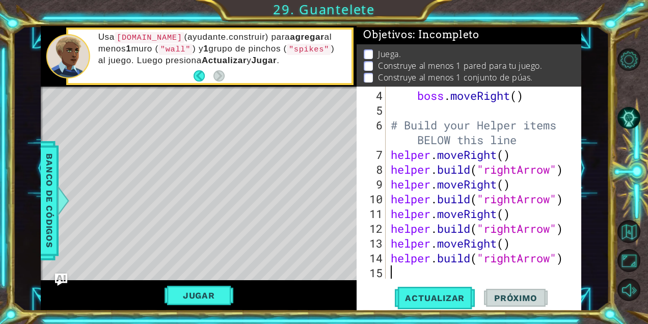
scroll to position [89, 0]
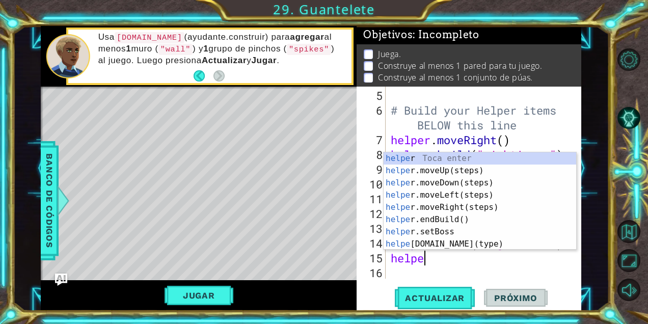
type textarea "helper"
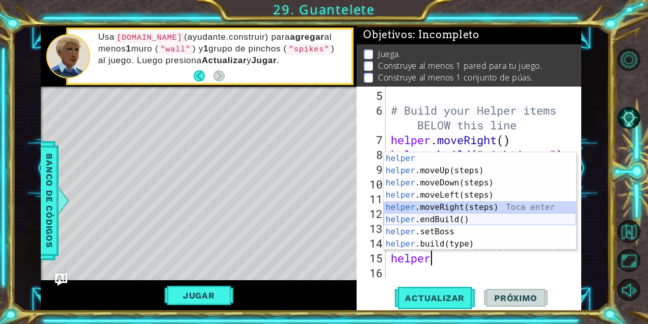
drag, startPoint x: 477, startPoint y: 211, endPoint x: 474, endPoint y: 221, distance: 10.2
click at [474, 222] on div "helper Toca enter helper .moveUp(steps) Toca enter helper .moveDown(steps) Toca…" at bounding box center [480, 213] width 193 height 122
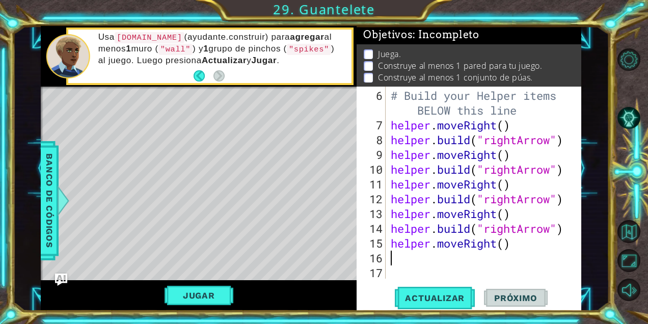
scroll to position [103, 0]
click at [474, 221] on div "# Build your Helper items BELOW this line helper . moveRight ( ) helper . build…" at bounding box center [486, 206] width 195 height 236
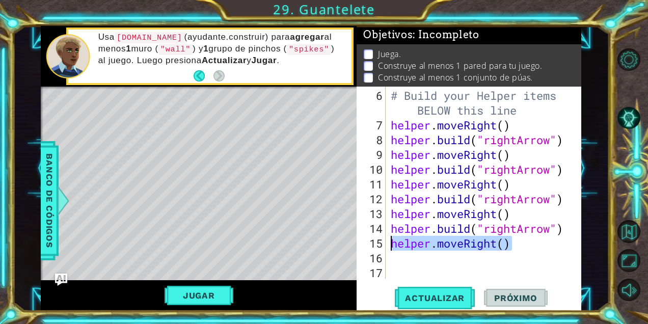
drag, startPoint x: 513, startPoint y: 246, endPoint x: 391, endPoint y: 242, distance: 121.8
click at [391, 242] on div "# Build your Helper items BELOW this line helper . moveRight ( ) helper . build…" at bounding box center [486, 206] width 195 height 236
type textarea "helper.moveRight()"
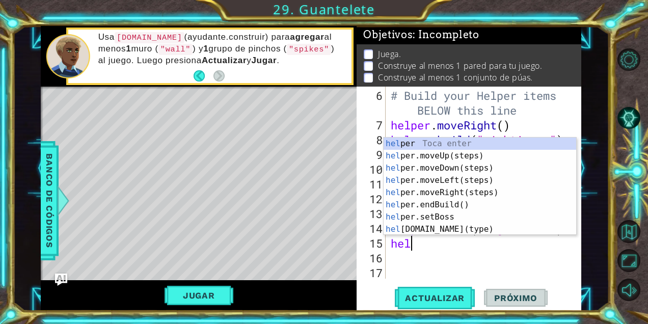
scroll to position [0, 1]
click at [444, 230] on div "help er Toca enter help er.moveUp(steps) Toca enter help er.moveDown(steps) Toc…" at bounding box center [480, 199] width 193 height 122
type textarea "[DOMAIN_NAME]("wall")"
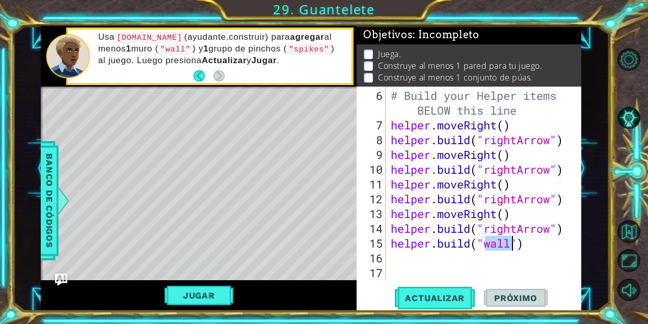
click at [437, 264] on div "# Build your Helper items BELOW this line helper . moveRight ( ) helper . build…" at bounding box center [486, 206] width 195 height 236
click at [418, 258] on div "# Build your Helper items BELOW this line helper . moveRight ( ) helper . build…" at bounding box center [486, 206] width 195 height 236
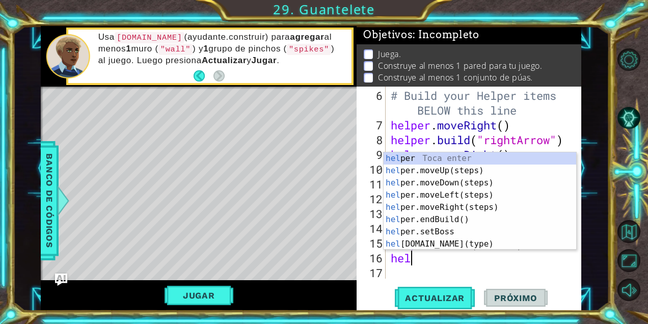
scroll to position [0, 1]
type textarea "helper"
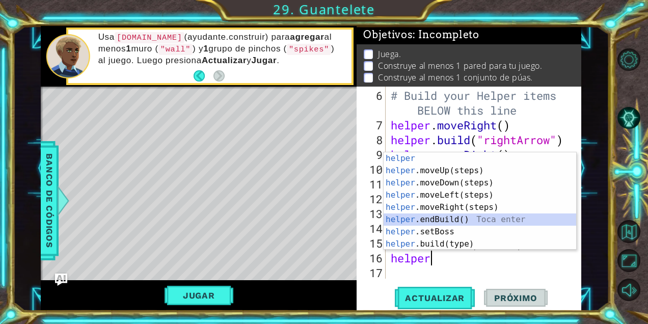
click at [466, 221] on div "helper Toca enter helper .moveUp(steps) Toca enter helper .moveDown(steps) Toca…" at bounding box center [480, 213] width 193 height 122
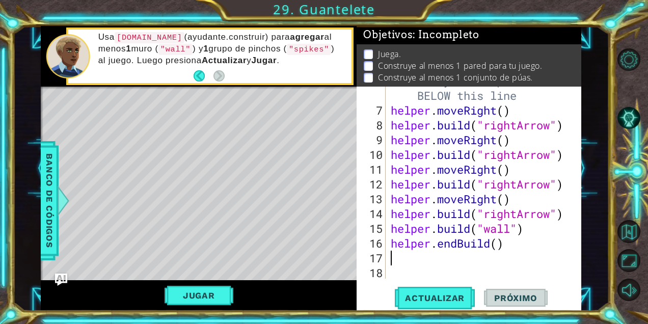
scroll to position [118, 0]
drag, startPoint x: 457, startPoint y: 246, endPoint x: 438, endPoint y: 247, distance: 19.4
click at [438, 247] on div "# Build your Helper items BELOW this line helper . moveRight ( ) helper . build…" at bounding box center [486, 191] width 195 height 236
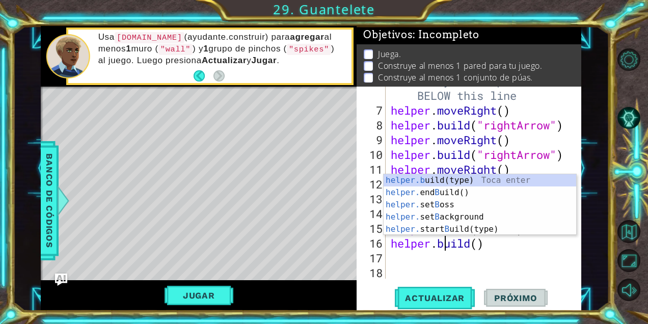
scroll to position [0, 3]
click at [458, 180] on div "helper.b uild(type) Toca enter helper. end B uild() Toca enter helper. set B os…" at bounding box center [480, 217] width 193 height 86
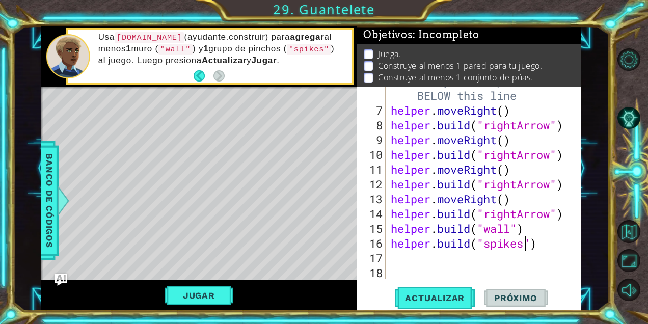
scroll to position [0, 6]
click at [461, 302] on span "Actualizar" at bounding box center [435, 298] width 80 height 10
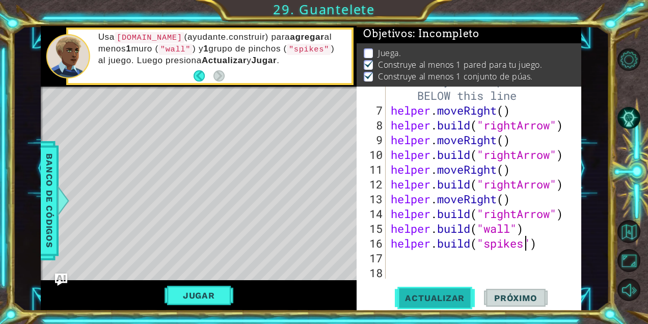
scroll to position [1, 0]
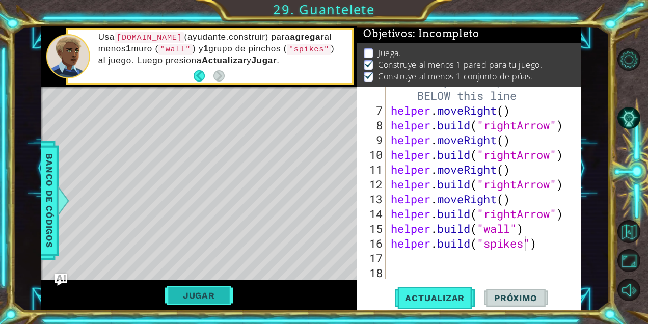
click at [224, 294] on button "Jugar" at bounding box center [199, 295] width 69 height 19
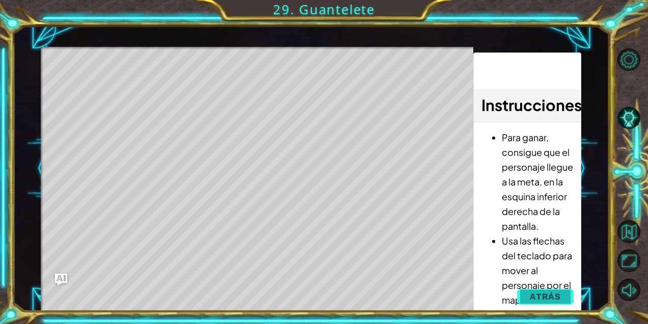
click at [536, 292] on span "Atrás" at bounding box center [545, 296] width 31 height 10
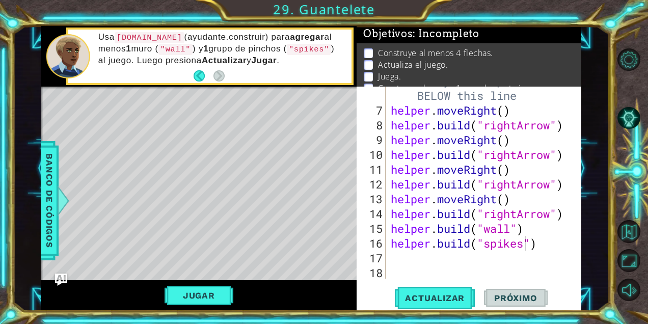
scroll to position [0, 0]
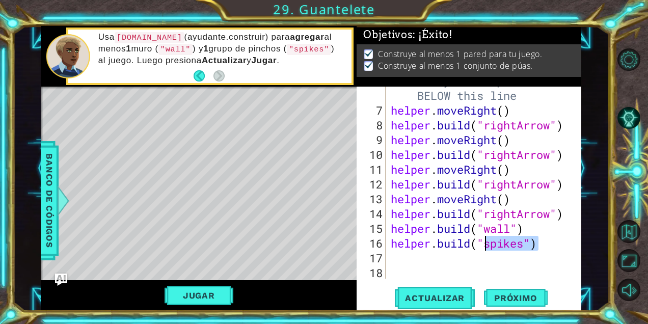
drag, startPoint x: 549, startPoint y: 249, endPoint x: 589, endPoint y: 255, distance: 40.7
click at [589, 255] on div "1 ההההההההההההההההההההההההההההההההההההההההההההההההההההההההההההההההההההההההההההה…" at bounding box center [311, 168] width 596 height 285
type textarea "[DOMAIN_NAME]("spikes")"
click at [565, 260] on div "# Build your Helper items BELOW this line helper . moveRight ( ) helper . build…" at bounding box center [486, 191] width 195 height 236
drag, startPoint x: 543, startPoint y: 240, endPoint x: 389, endPoint y: 246, distance: 153.9
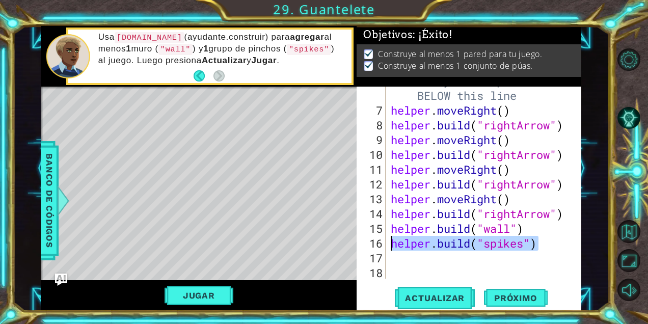
click at [389, 246] on div "# Build your Helper items BELOW this line helper . moveRight ( ) helper . build…" at bounding box center [486, 191] width 195 height 236
type textarea "[DOMAIN_NAME]("spikes")"
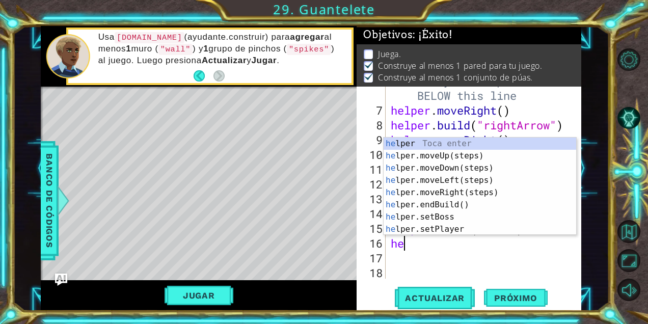
type textarea "hel"
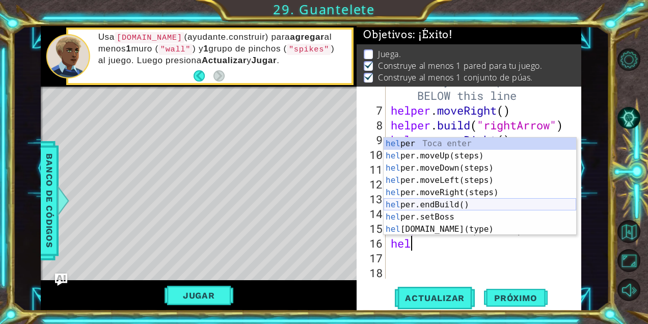
click at [446, 205] on div "hel per Toca enter hel per.moveUp(steps) Toca enter hel per.moveDown(steps) Toc…" at bounding box center [480, 199] width 193 height 122
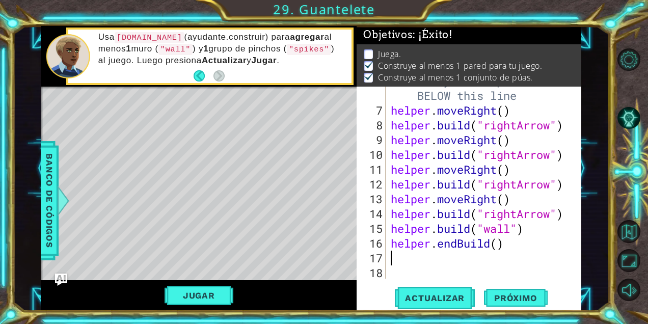
scroll to position [0, 0]
drag, startPoint x: 468, startPoint y: 247, endPoint x: 441, endPoint y: 244, distance: 26.6
click at [441, 244] on div "# Build your Helper items BELOW this line helper . moveRight ( ) helper . build…" at bounding box center [486, 191] width 195 height 236
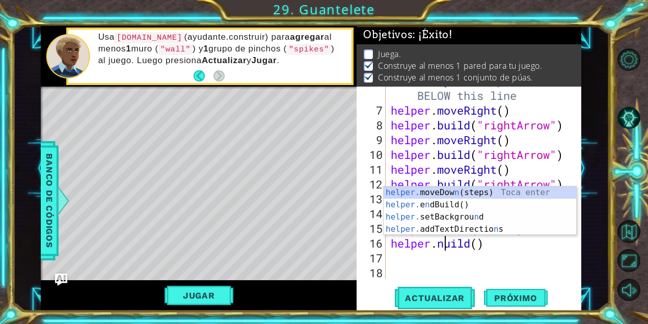
scroll to position [0, 3]
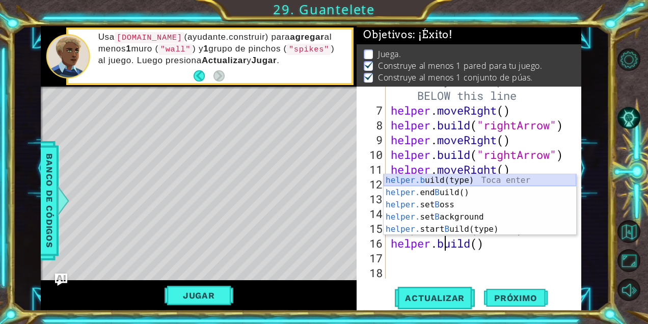
click at [466, 179] on div "helper.b uild(type) Toca enter helper. end B uild() Toca enter helper. set B os…" at bounding box center [480, 217] width 193 height 86
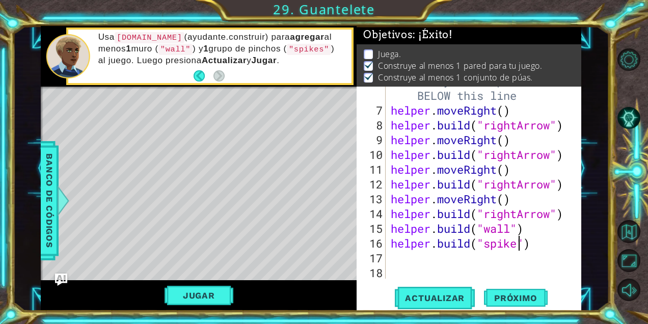
scroll to position [0, 6]
click at [528, 296] on span "Próximo" at bounding box center [515, 298] width 63 height 10
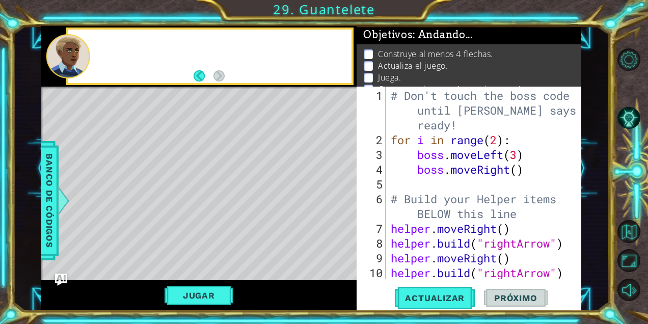
scroll to position [2, 0]
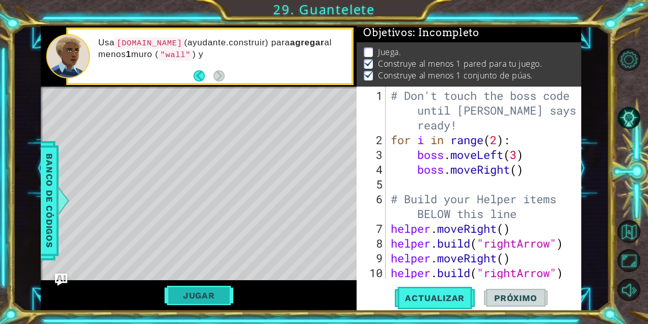
click at [221, 295] on button "Jugar" at bounding box center [199, 295] width 69 height 19
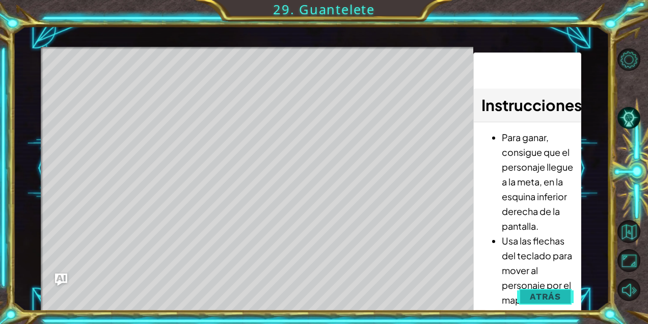
click at [551, 292] on span "Atrás" at bounding box center [545, 296] width 31 height 10
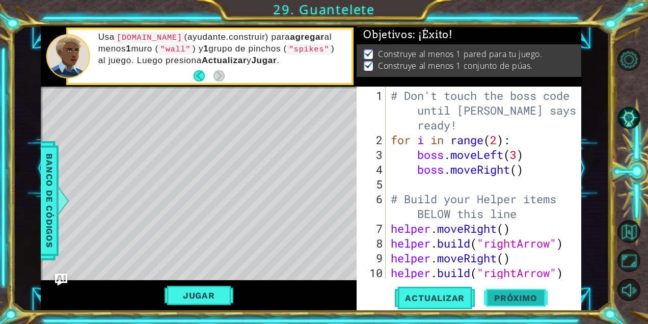
click at [517, 298] on span "Próximo" at bounding box center [515, 299] width 63 height 10
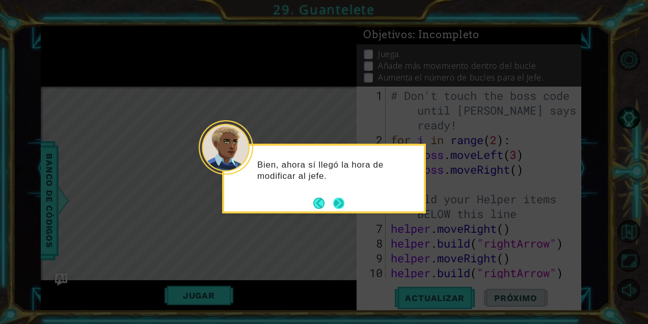
click at [336, 203] on button "Next" at bounding box center [339, 203] width 16 height 16
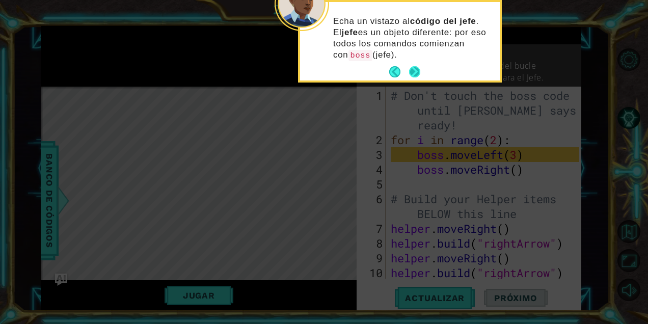
click at [413, 68] on button "Next" at bounding box center [414, 71] width 13 height 13
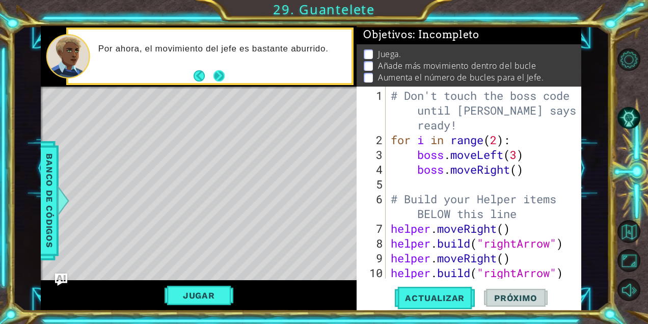
click at [223, 75] on button "Next" at bounding box center [219, 76] width 19 height 19
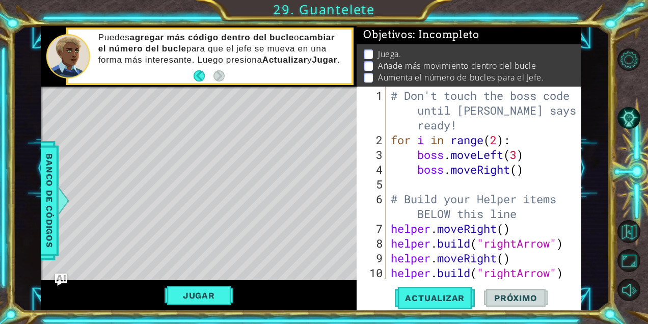
click at [519, 172] on div "# Don't touch the boss code until [PERSON_NAME] says you're ready! for i in ran…" at bounding box center [486, 213] width 195 height 251
type textarea "boss.moveRight(2)"
click at [415, 302] on span "Actualizar" at bounding box center [435, 298] width 80 height 10
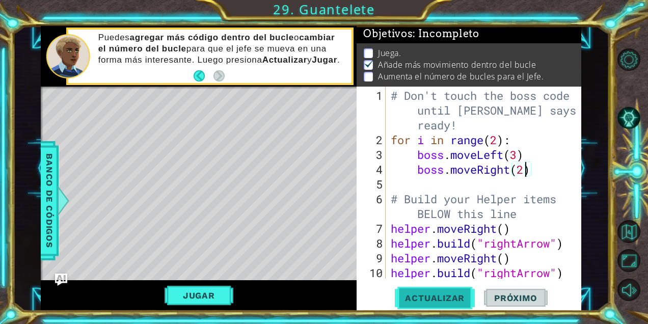
scroll to position [1, 0]
click at [419, 184] on div "# Don't touch the boss code until [PERSON_NAME] says you're ready! for i in ran…" at bounding box center [486, 213] width 195 height 251
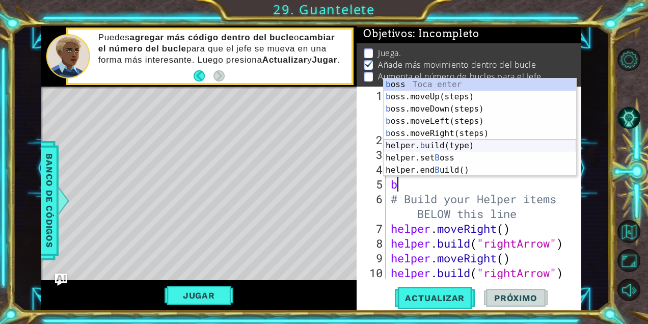
click at [465, 148] on div "b oss Toca enter b oss.moveUp(steps) Toca enter b oss.moveDown(steps) Toca ente…" at bounding box center [480, 139] width 193 height 122
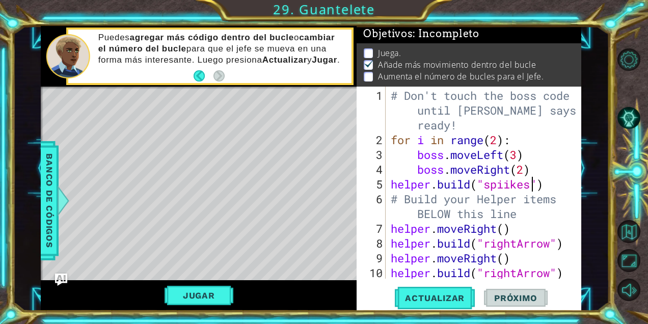
scroll to position [0, 6]
type textarea "[DOMAIN_NAME]("spiikes")"
click at [456, 306] on button "Actualizar" at bounding box center [435, 298] width 80 height 22
click at [456, 296] on span "Actualizar" at bounding box center [435, 298] width 80 height 10
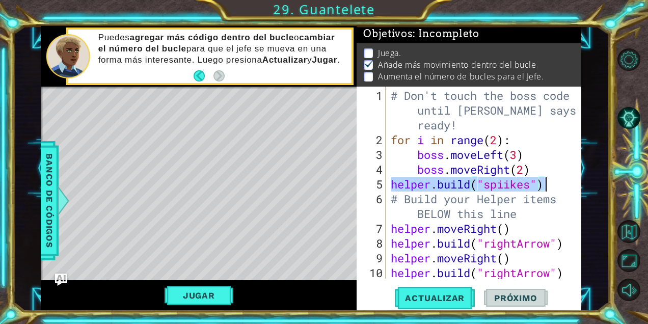
drag, startPoint x: 390, startPoint y: 185, endPoint x: 561, endPoint y: 185, distance: 171.2
click at [562, 185] on div "# Don't touch the boss code until [PERSON_NAME] says you're ready! for i in ran…" at bounding box center [486, 213] width 195 height 251
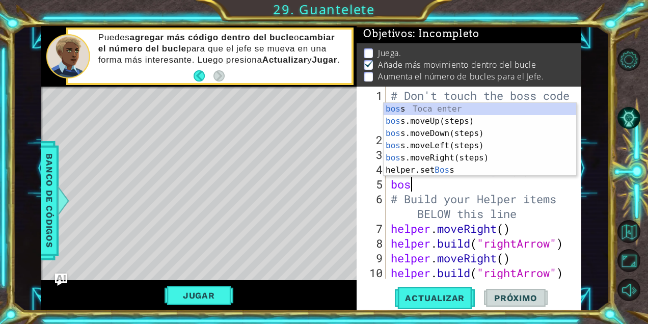
type textarea "boss"
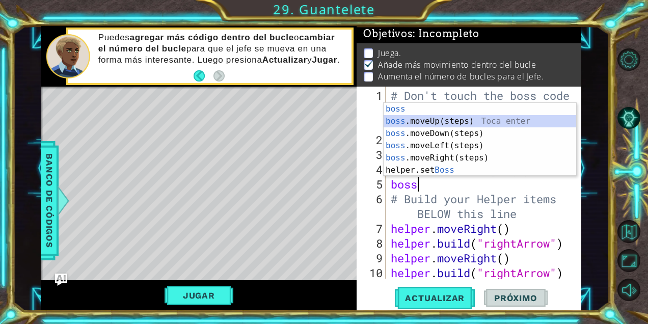
click at [531, 122] on div "boss Toca enter boss .moveUp(steps) Toca enter boss .moveDown(steps) Toca enter…" at bounding box center [480, 152] width 193 height 98
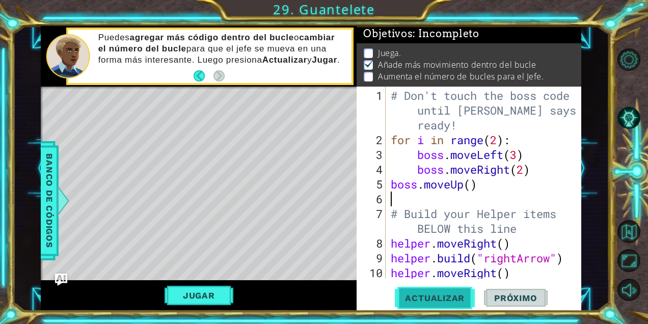
click at [464, 300] on span "Actualizar" at bounding box center [435, 298] width 80 height 10
click at [392, 184] on div "# Don't touch the boss code until [PERSON_NAME] says you're ready! for i in ran…" at bounding box center [486, 213] width 195 height 251
click at [407, 296] on span "Actualizar" at bounding box center [435, 298] width 80 height 10
click at [417, 299] on span "Actualizar" at bounding box center [435, 298] width 80 height 10
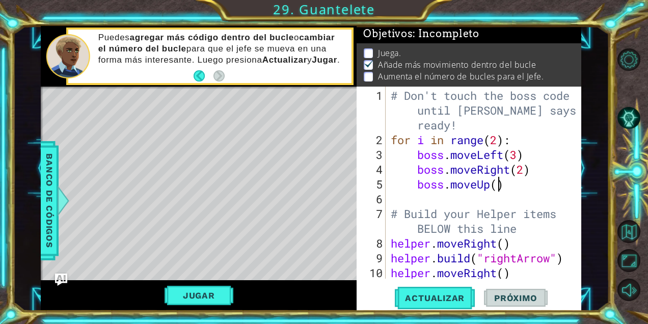
click at [502, 182] on div "# Don't touch the boss code until [PERSON_NAME] says you're ready! for i in ran…" at bounding box center [486, 213] width 195 height 251
click at [445, 299] on span "Actualizar" at bounding box center [435, 298] width 80 height 10
click at [187, 297] on button "Jugar" at bounding box center [199, 295] width 69 height 19
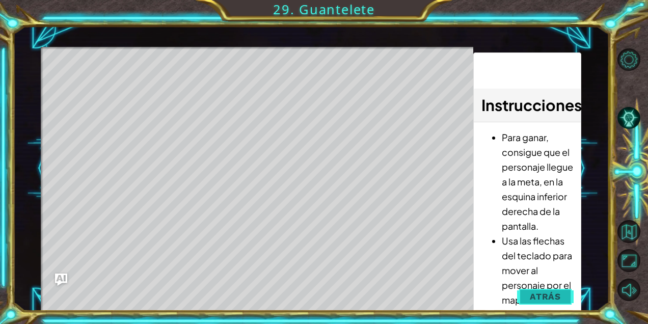
click at [553, 289] on button "Atrás" at bounding box center [545, 296] width 57 height 20
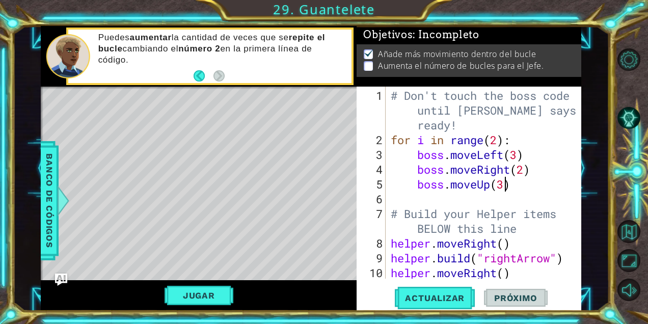
click at [498, 144] on div "# Don't touch the boss code until [PERSON_NAME] says you're ready! for i in ran…" at bounding box center [486, 213] width 195 height 251
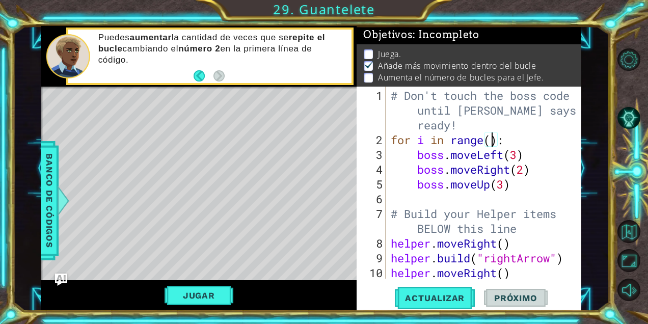
scroll to position [0, 5]
type textarea "for i in range(4):"
click at [445, 295] on span "Actualizar" at bounding box center [435, 298] width 80 height 10
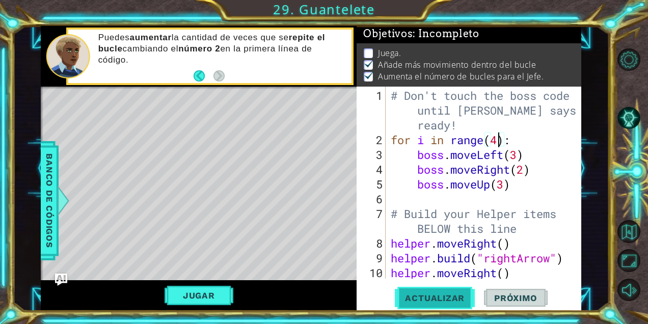
scroll to position [1, 0]
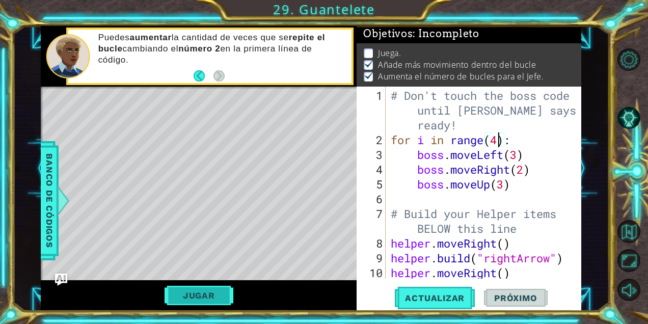
click at [203, 294] on button "Jugar" at bounding box center [199, 295] width 69 height 19
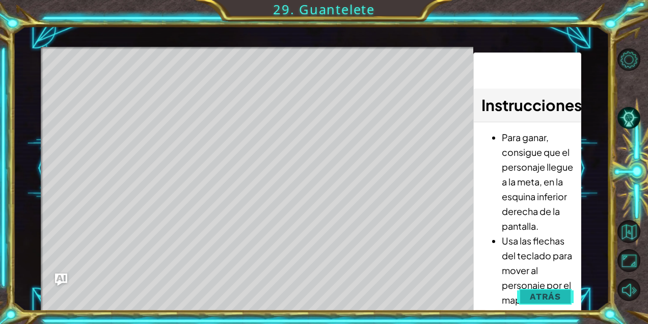
click at [539, 295] on span "Atrás" at bounding box center [545, 296] width 31 height 10
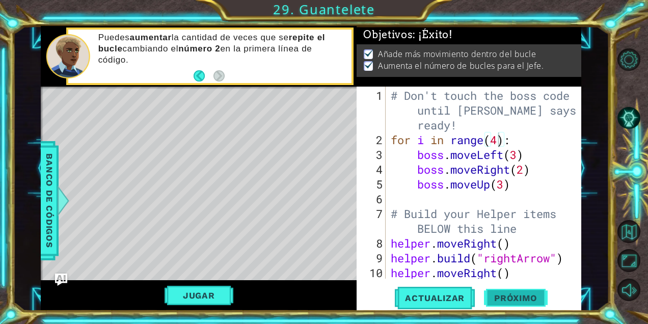
click at [529, 294] on span "Próximo" at bounding box center [515, 299] width 63 height 10
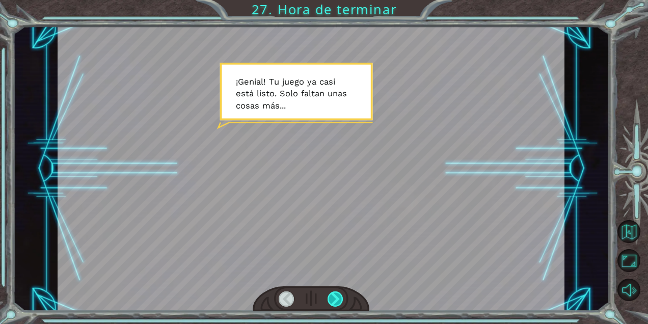
click at [329, 298] on div at bounding box center [336, 298] width 16 height 15
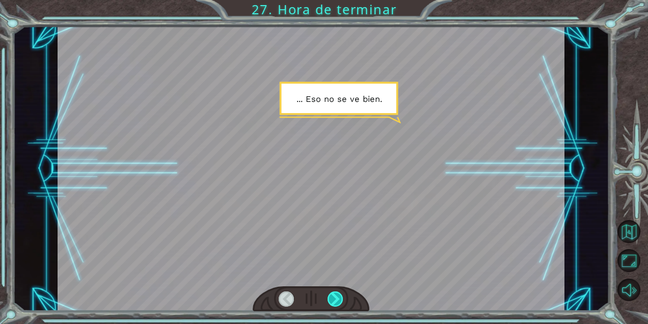
click at [334, 295] on div at bounding box center [336, 298] width 16 height 15
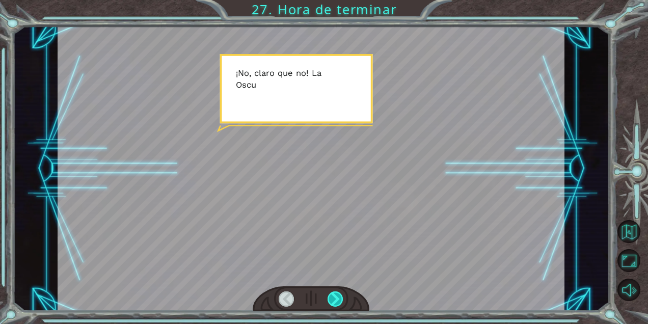
click at [334, 299] on div at bounding box center [336, 298] width 16 height 15
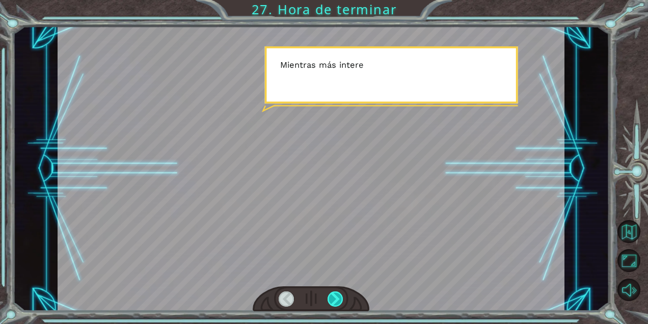
click at [334, 299] on div at bounding box center [336, 298] width 16 height 15
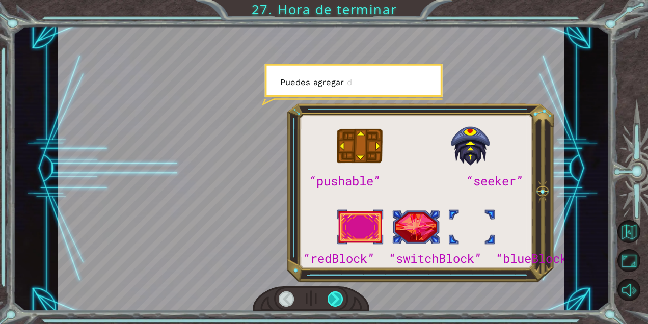
click at [334, 299] on div at bounding box center [336, 298] width 16 height 15
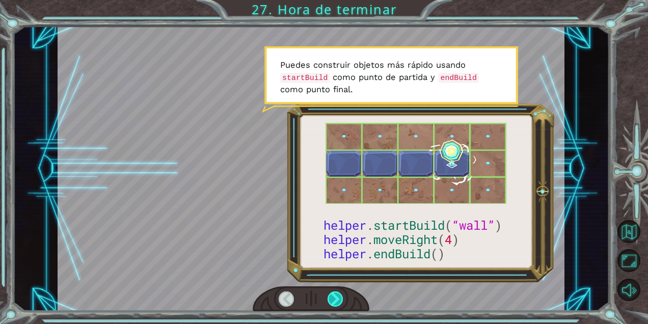
click at [334, 299] on div at bounding box center [336, 298] width 16 height 15
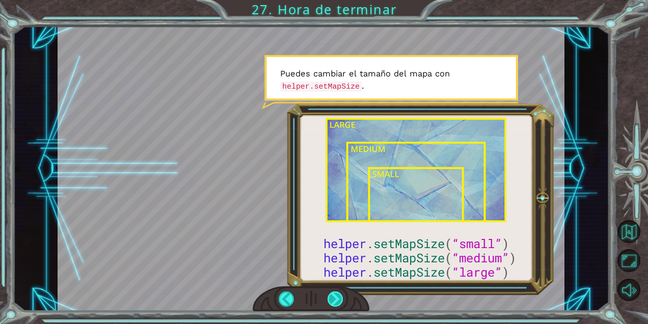
click at [334, 302] on div at bounding box center [336, 298] width 16 height 15
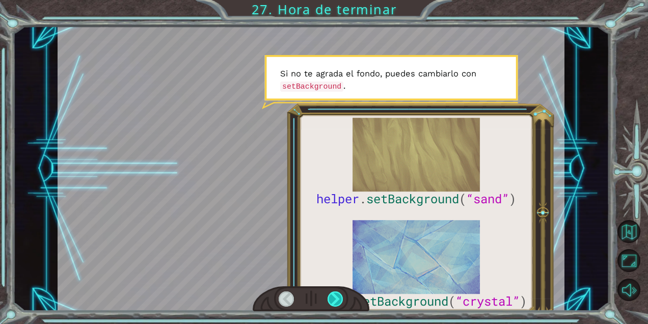
click at [334, 302] on div at bounding box center [336, 298] width 16 height 15
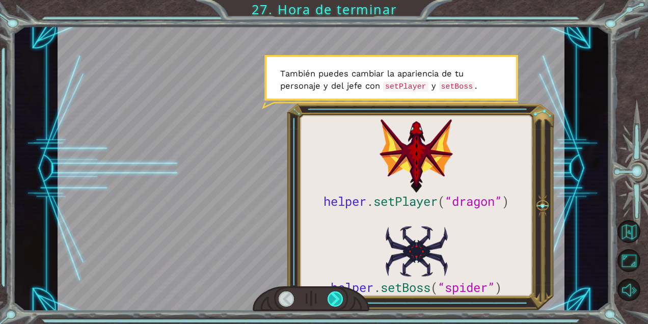
click at [334, 303] on div at bounding box center [336, 298] width 16 height 15
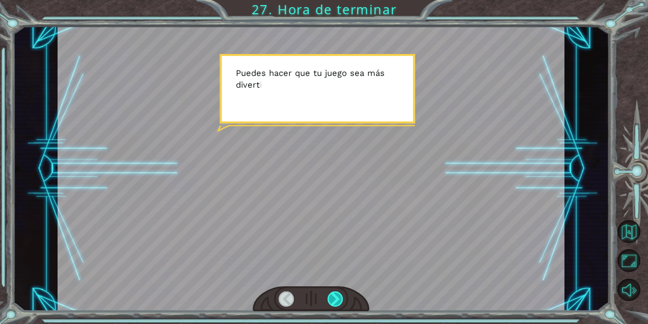
click at [334, 303] on div at bounding box center [336, 298] width 16 height 15
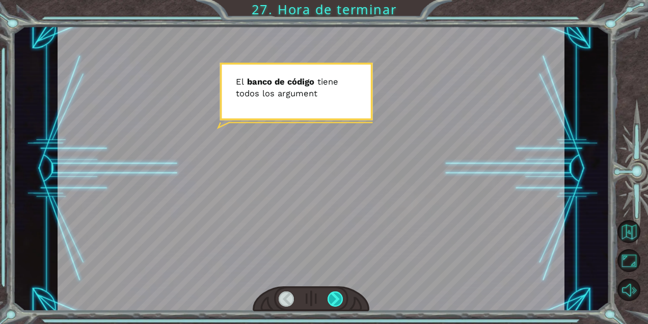
click at [334, 303] on div at bounding box center [336, 298] width 16 height 15
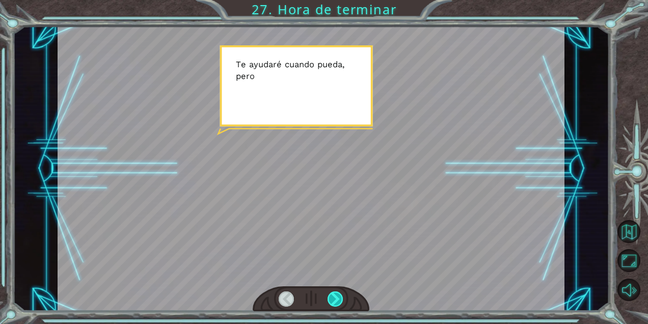
click at [334, 303] on div at bounding box center [336, 298] width 16 height 15
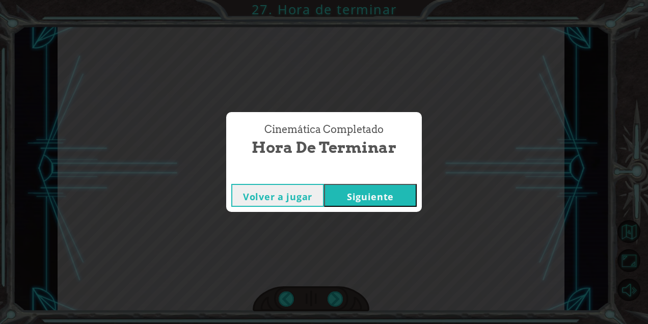
click at [415, 196] on button "Siguiente" at bounding box center [370, 195] width 93 height 23
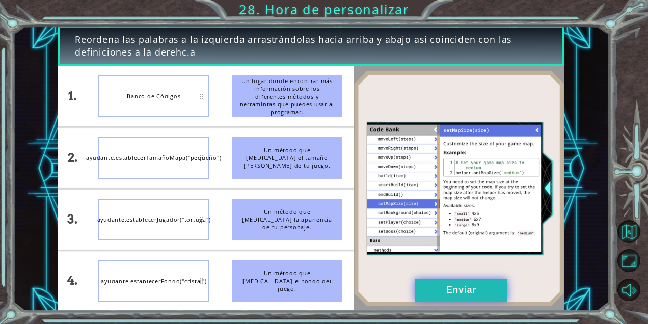
click at [438, 291] on button "Enviar" at bounding box center [461, 290] width 93 height 23
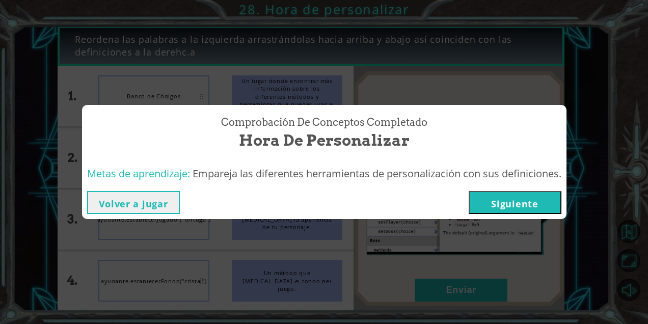
click at [502, 210] on button "Siguiente" at bounding box center [515, 202] width 93 height 23
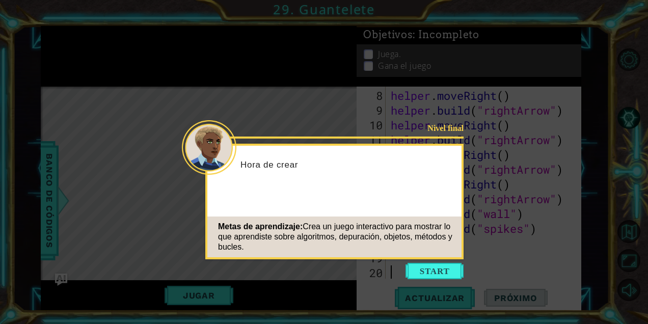
scroll to position [148, 0]
click at [446, 268] on button "Start" at bounding box center [435, 271] width 58 height 16
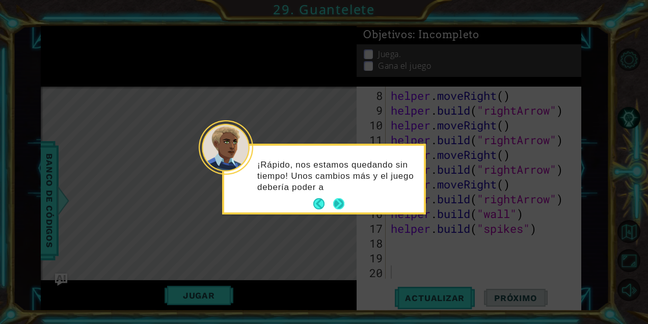
click at [344, 204] on button "Next" at bounding box center [338, 203] width 11 height 11
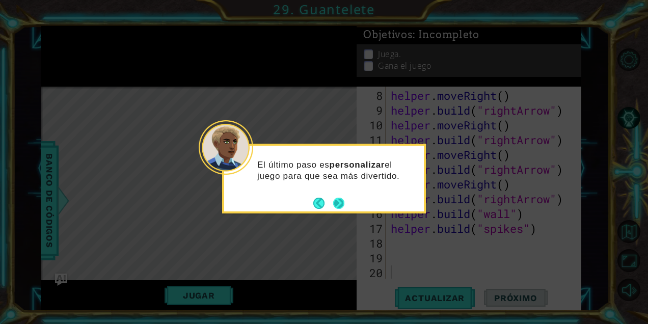
click at [338, 201] on button "Next" at bounding box center [339, 203] width 12 height 12
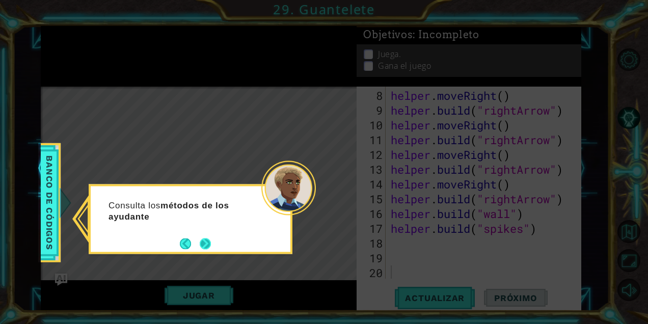
click at [210, 238] on button "Next" at bounding box center [205, 243] width 12 height 12
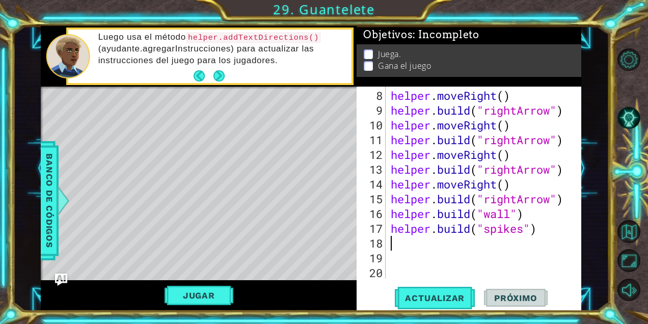
click at [393, 244] on div "helper . moveRight ( ) helper . build ( "rightArrow" ) helper . moveRight ( ) h…" at bounding box center [486, 199] width 195 height 222
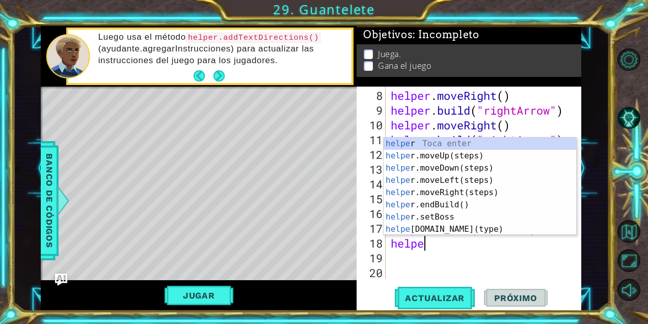
scroll to position [0, 1]
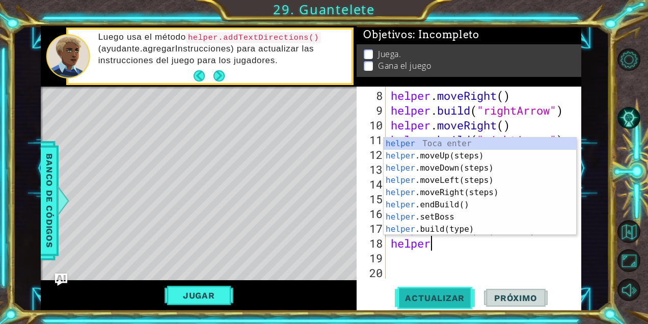
click at [417, 302] on span "Actualizar" at bounding box center [435, 298] width 80 height 10
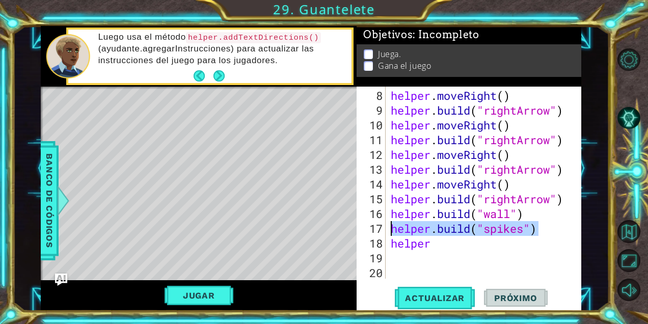
drag, startPoint x: 547, startPoint y: 223, endPoint x: 390, endPoint y: 228, distance: 156.5
click at [390, 228] on div "helper . moveRight ( ) helper . build ( "rightArrow" ) helper . moveRight ( ) h…" at bounding box center [486, 199] width 195 height 222
type textarea "[DOMAIN_NAME]("spikes")"
click at [426, 250] on div "helper . moveRight ( ) helper . build ( "rightArrow" ) helper . moveRight ( ) h…" at bounding box center [486, 199] width 195 height 222
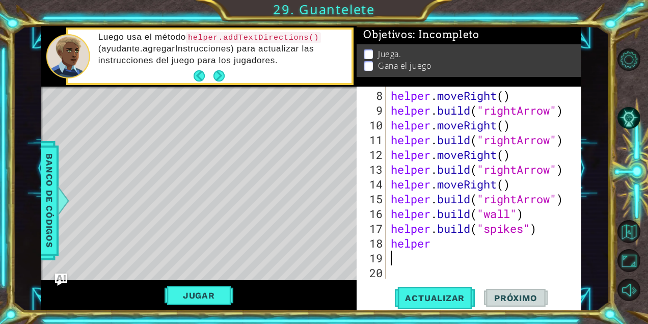
scroll to position [0, 0]
click at [435, 244] on div "helper . moveRight ( ) helper . build ( "rightArrow" ) helper . moveRight ( ) h…" at bounding box center [486, 199] width 195 height 222
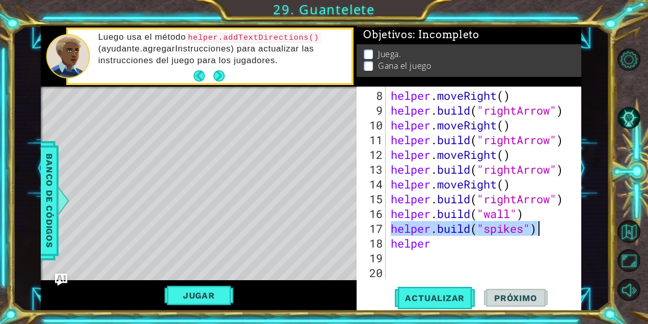
drag, startPoint x: 391, startPoint y: 229, endPoint x: 541, endPoint y: 234, distance: 149.9
click at [541, 234] on div "helper . moveRight ( ) helper . build ( "rightArrow" ) helper . moveRight ( ) h…" at bounding box center [486, 199] width 195 height 222
type textarea "[DOMAIN_NAME]("spikes")"
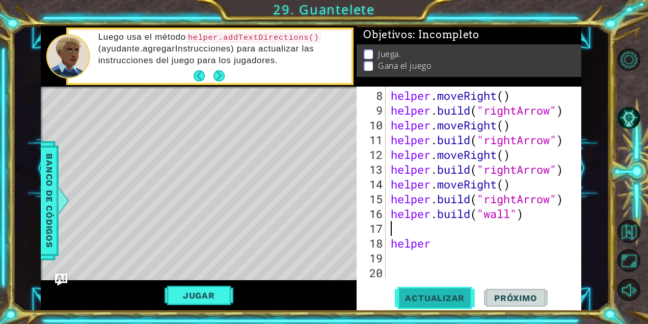
click at [456, 296] on span "Actualizar" at bounding box center [435, 298] width 80 height 10
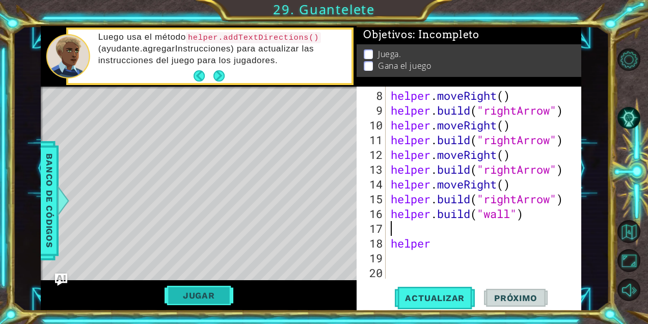
click at [206, 295] on button "Jugar" at bounding box center [199, 295] width 69 height 19
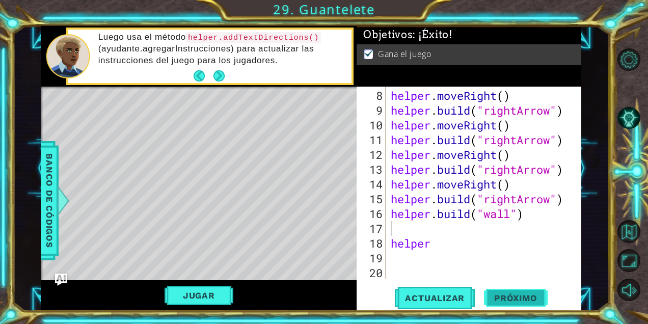
click at [503, 299] on span "Próximo" at bounding box center [515, 299] width 63 height 10
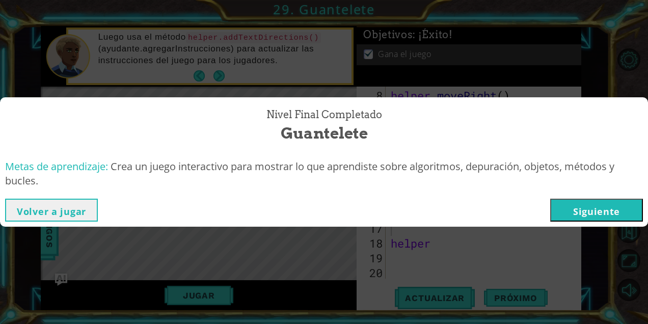
click at [605, 206] on button "Siguiente" at bounding box center [596, 210] width 93 height 23
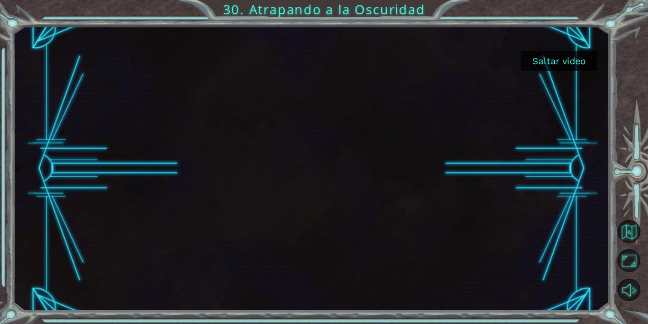
click at [570, 63] on button "Saltar video" at bounding box center [559, 61] width 76 height 20
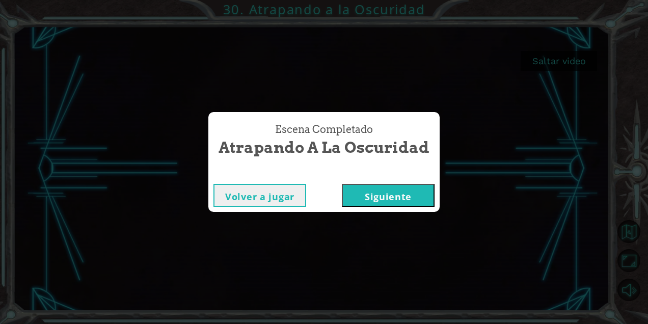
click at [409, 189] on button "Siguiente" at bounding box center [388, 195] width 93 height 23
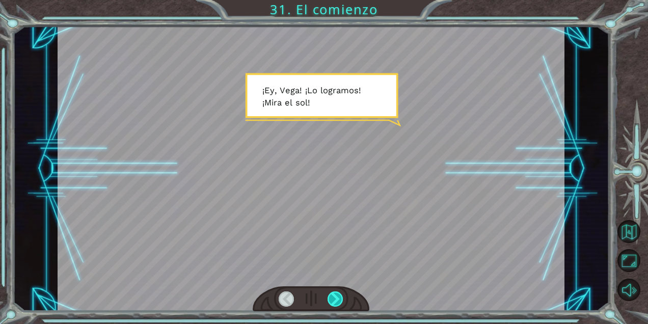
click at [332, 301] on div at bounding box center [336, 298] width 16 height 15
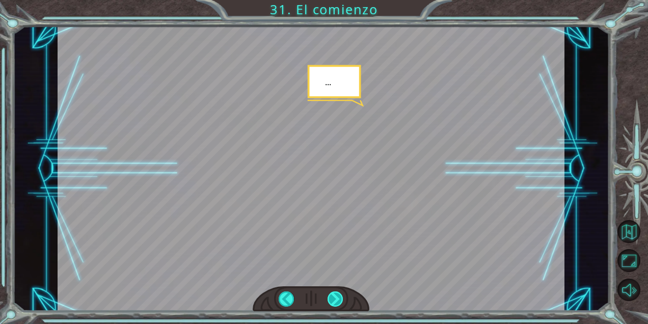
click at [332, 301] on div at bounding box center [336, 298] width 16 height 15
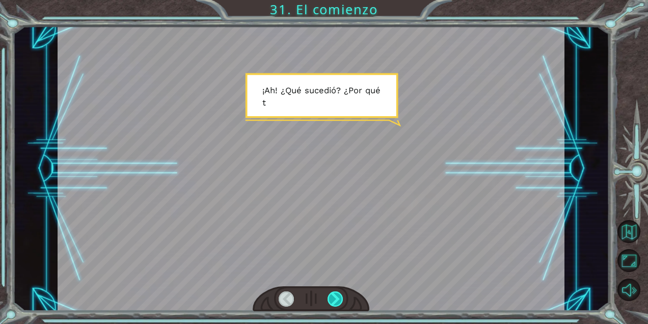
click at [332, 300] on div at bounding box center [336, 298] width 16 height 15
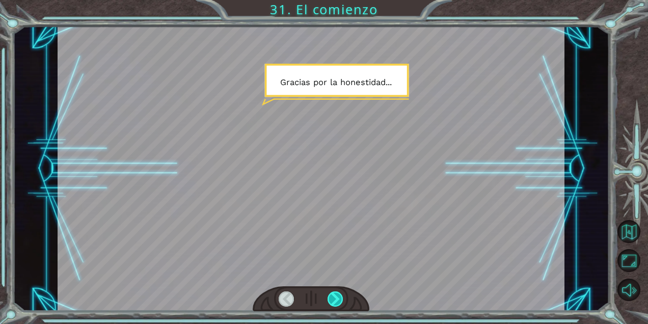
click at [332, 300] on div at bounding box center [336, 298] width 16 height 15
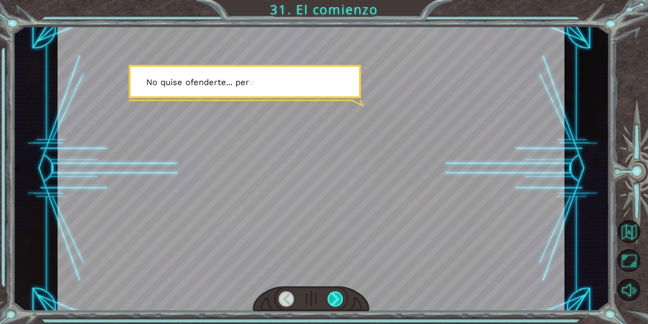
click at [332, 300] on div at bounding box center [336, 298] width 16 height 15
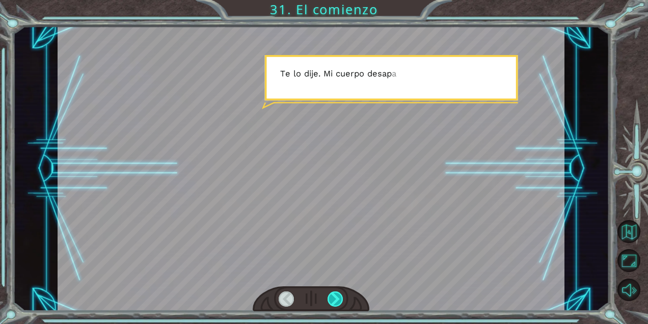
click at [332, 300] on div at bounding box center [336, 298] width 16 height 15
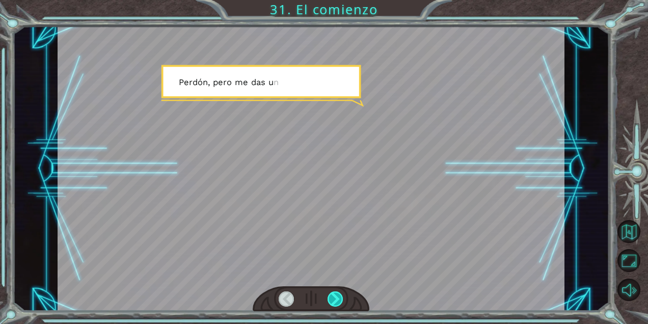
click at [332, 299] on div at bounding box center [336, 298] width 16 height 15
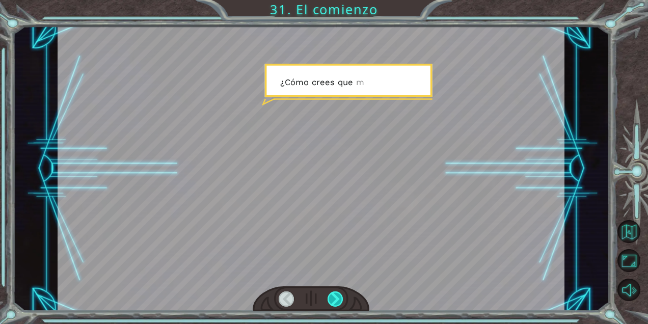
click at [331, 298] on div at bounding box center [336, 298] width 16 height 15
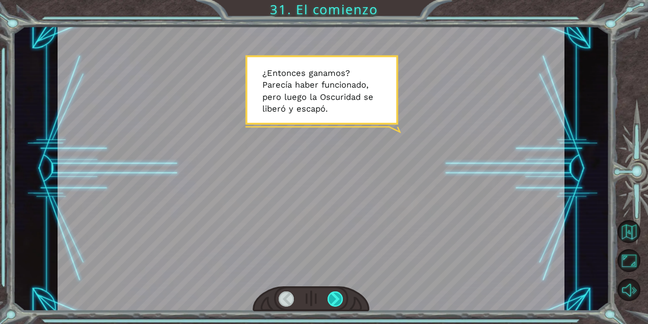
click at [331, 298] on div at bounding box center [336, 298] width 16 height 15
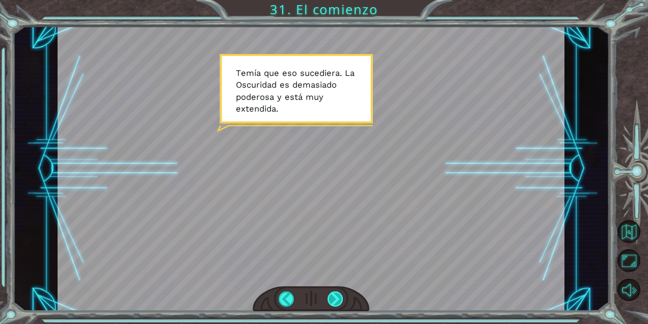
click at [337, 302] on div at bounding box center [336, 298] width 16 height 15
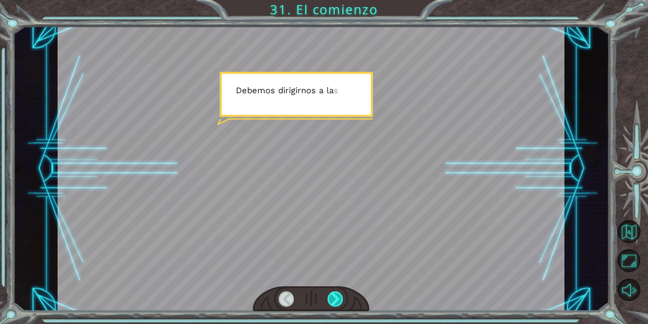
click at [337, 302] on div at bounding box center [336, 298] width 16 height 15
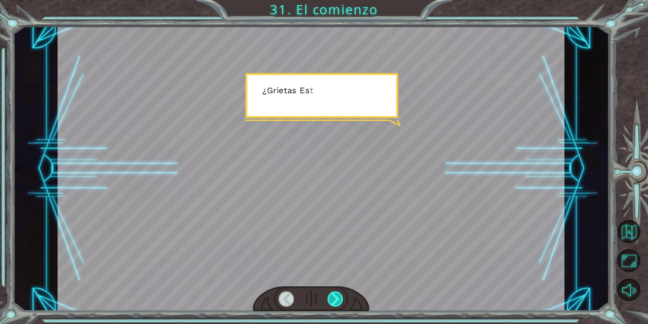
click at [337, 302] on div at bounding box center [336, 298] width 16 height 15
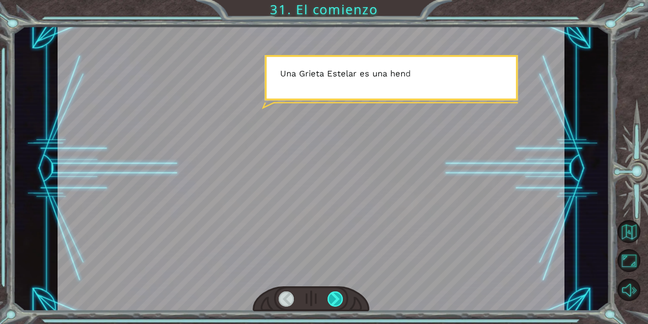
click at [337, 302] on div at bounding box center [336, 298] width 16 height 15
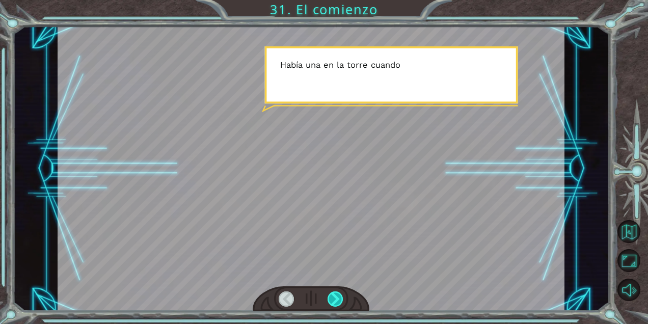
click at [337, 302] on div at bounding box center [336, 298] width 16 height 15
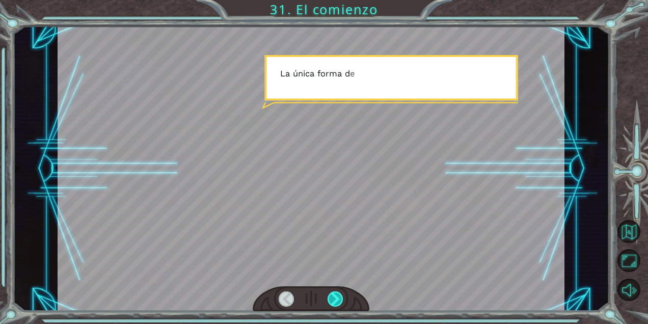
click at [337, 302] on div at bounding box center [336, 298] width 16 height 15
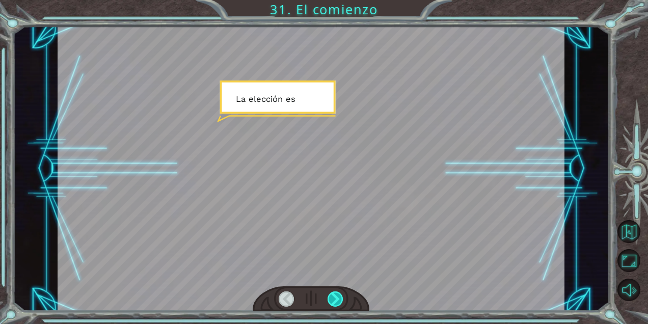
click at [337, 301] on div at bounding box center [336, 298] width 16 height 15
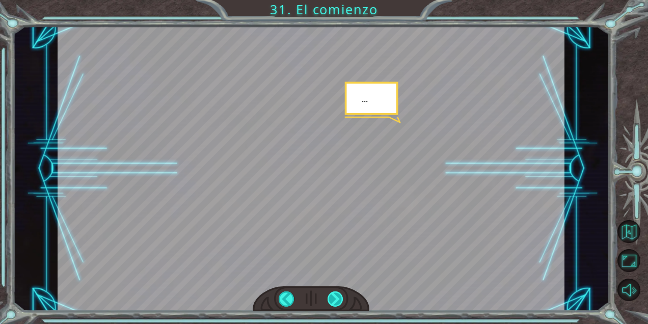
click at [334, 301] on div at bounding box center [336, 298] width 16 height 15
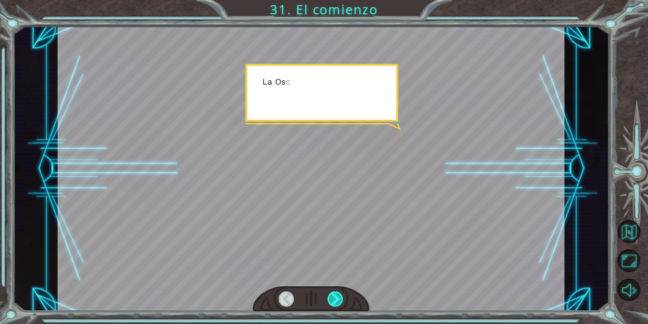
click at [334, 301] on div at bounding box center [336, 298] width 16 height 15
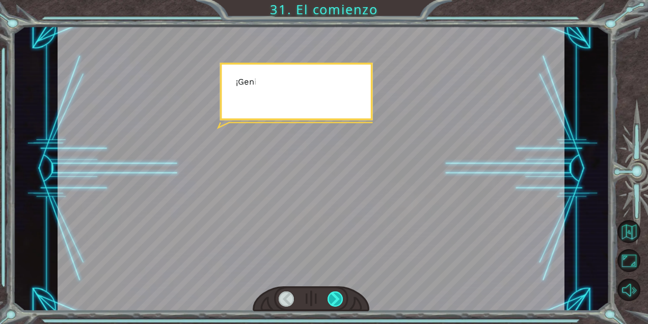
click at [334, 301] on div at bounding box center [336, 298] width 16 height 15
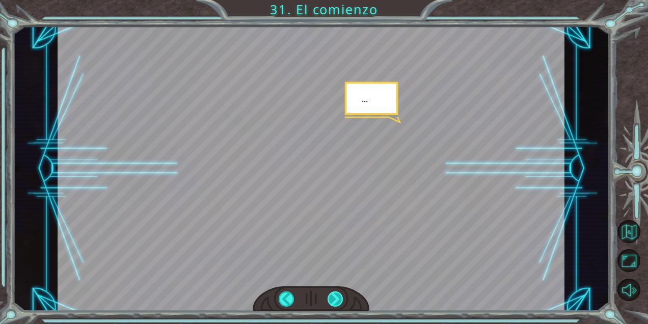
click at [334, 301] on div at bounding box center [336, 298] width 16 height 15
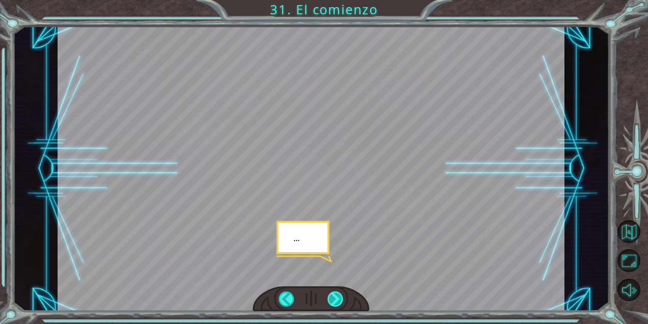
click at [334, 301] on div at bounding box center [336, 298] width 16 height 15
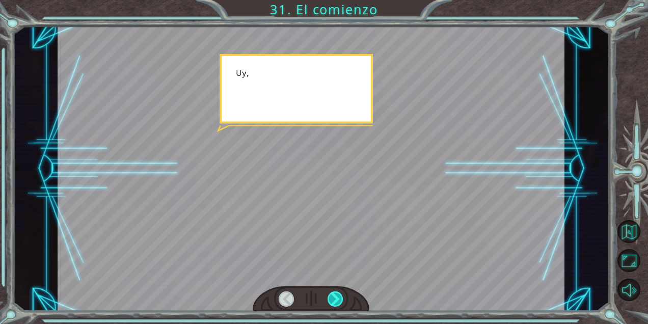
click at [334, 301] on div at bounding box center [336, 298] width 16 height 15
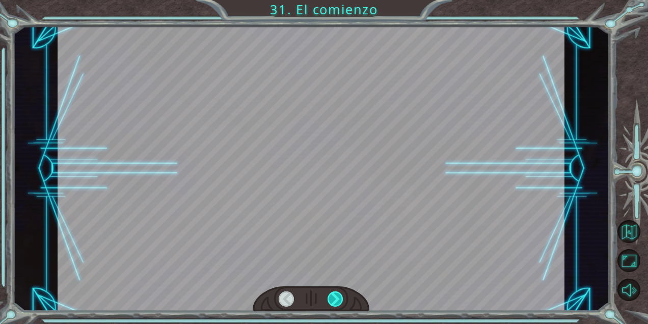
click at [334, 301] on div at bounding box center [336, 298] width 16 height 15
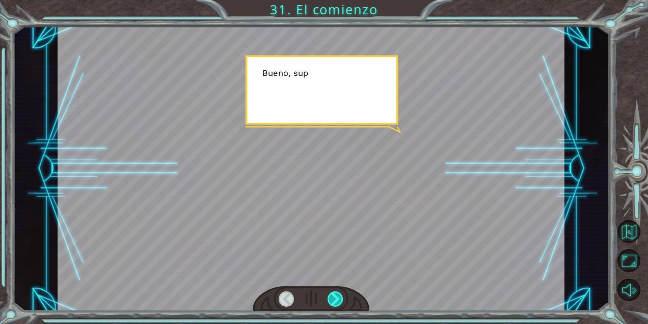
click at [334, 301] on div at bounding box center [336, 298] width 16 height 15
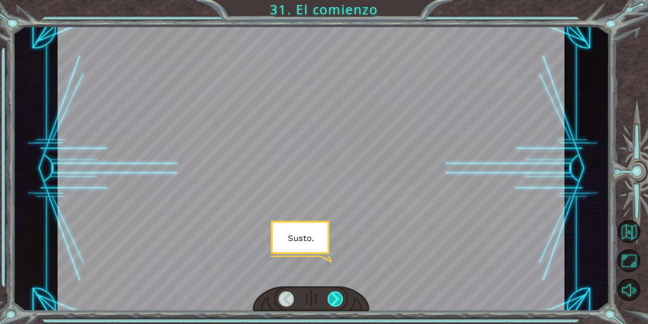
click at [334, 301] on div at bounding box center [336, 298] width 16 height 15
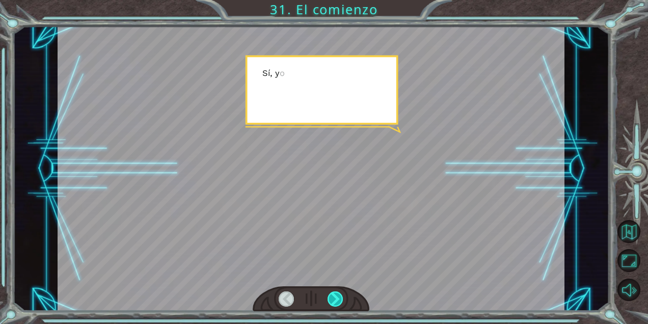
click at [334, 301] on div at bounding box center [336, 298] width 16 height 15
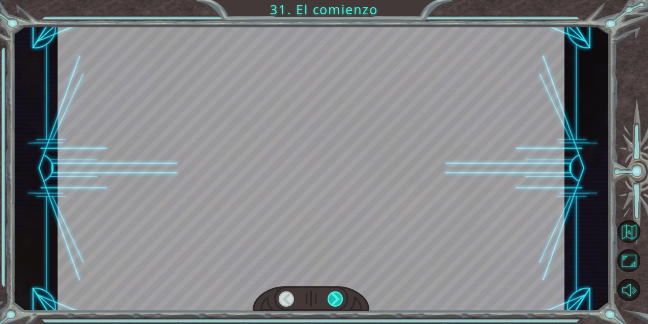
click at [334, 301] on div at bounding box center [336, 298] width 16 height 15
click at [339, 301] on div at bounding box center [336, 298] width 16 height 15
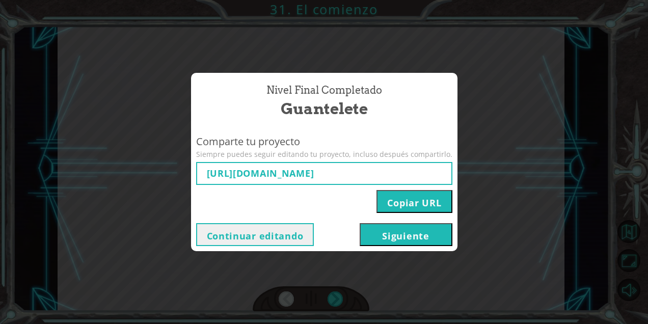
type input "[URL][DOMAIN_NAME]"
drag, startPoint x: 405, startPoint y: 234, endPoint x: 390, endPoint y: 281, distance: 49.3
click at [388, 282] on div "Nivel final Completado Guantelete Comparte tu proyecto Siempre puedes seguir ed…" at bounding box center [324, 162] width 648 height 324
click at [407, 235] on button "Siguiente" at bounding box center [406, 234] width 93 height 23
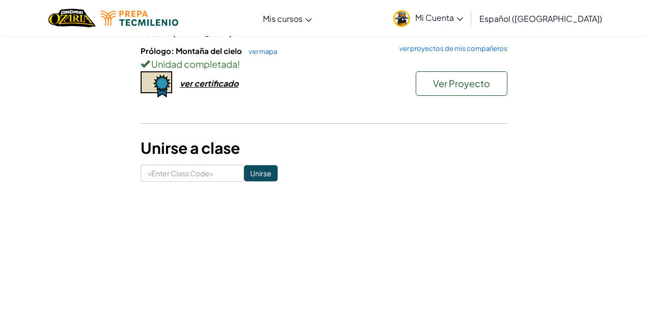
scroll to position [144, 0]
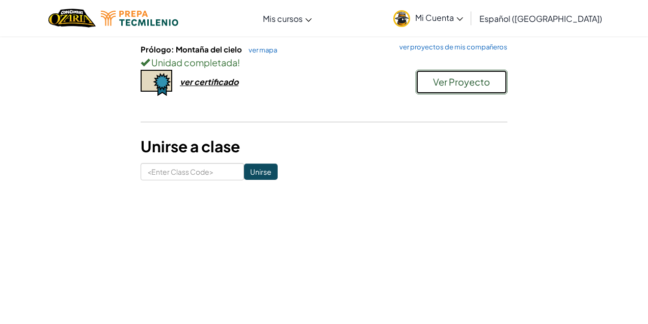
click at [447, 85] on span "Ver Proyecto" at bounding box center [461, 82] width 57 height 12
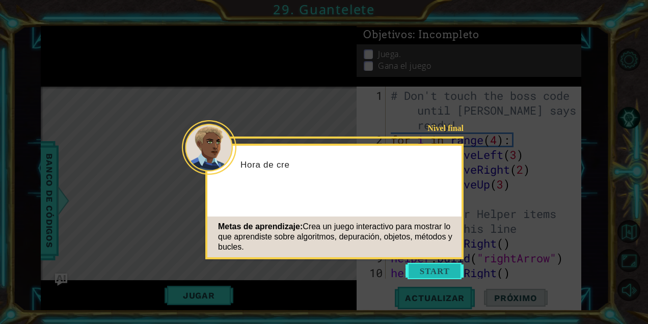
scroll to position [148, 0]
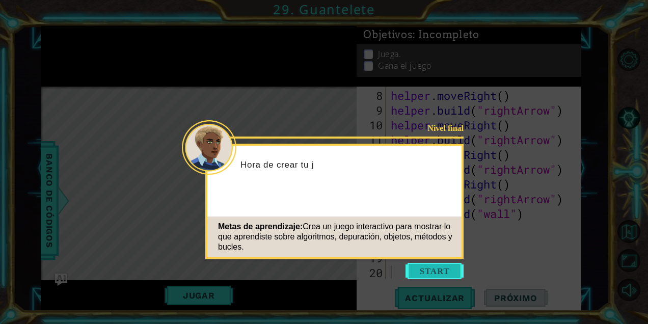
click at [421, 271] on button "Start" at bounding box center [435, 271] width 58 height 16
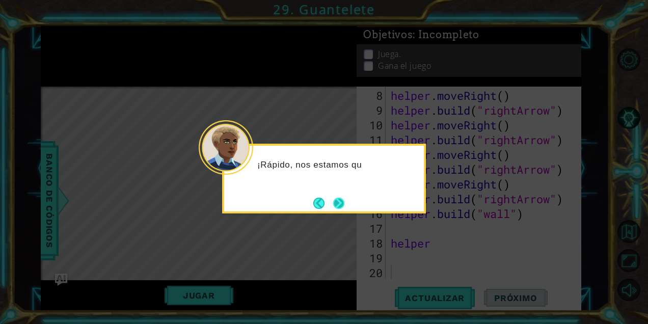
click at [340, 205] on button "Next" at bounding box center [339, 203] width 12 height 12
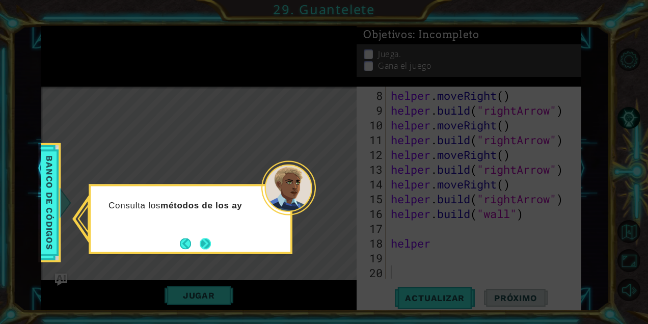
click at [202, 238] on button "Next" at bounding box center [206, 244] width 12 height 12
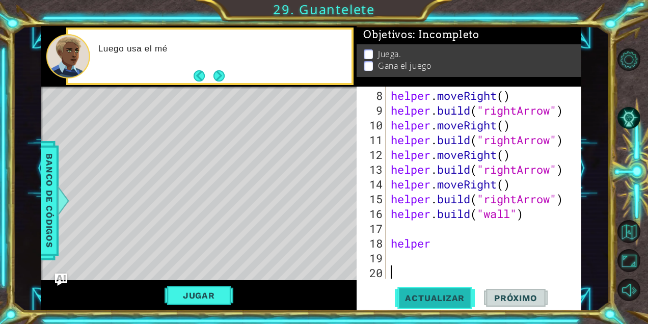
click at [457, 304] on button "Actualizar" at bounding box center [435, 298] width 80 height 22
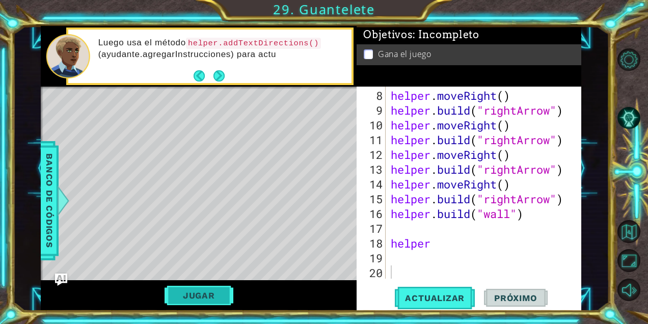
click at [208, 295] on button "Jugar" at bounding box center [199, 295] width 69 height 19
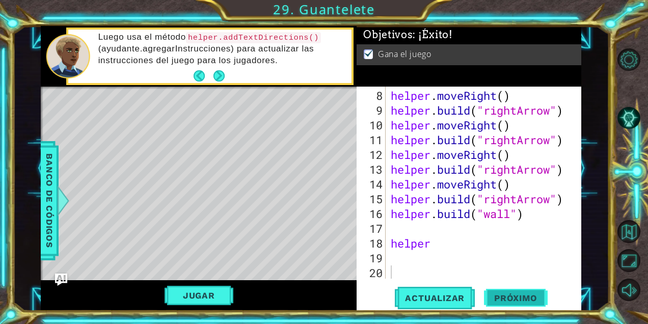
click at [516, 293] on button "Próximo" at bounding box center [515, 300] width 63 height 22
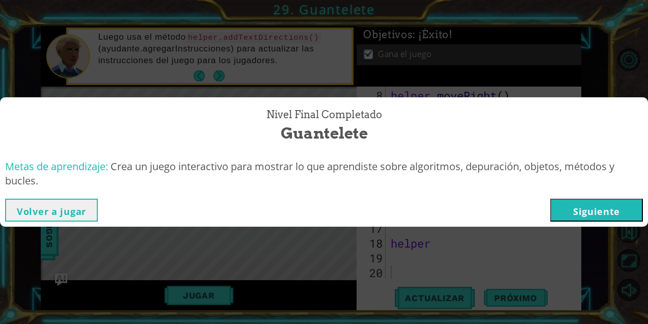
click at [570, 215] on button "Siguiente" at bounding box center [596, 210] width 93 height 23
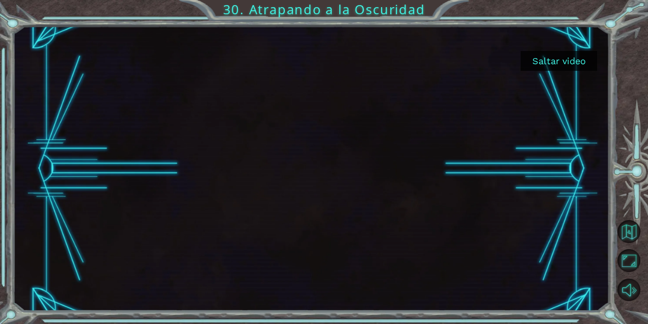
click at [575, 51] on button "Saltar video" at bounding box center [559, 61] width 76 height 20
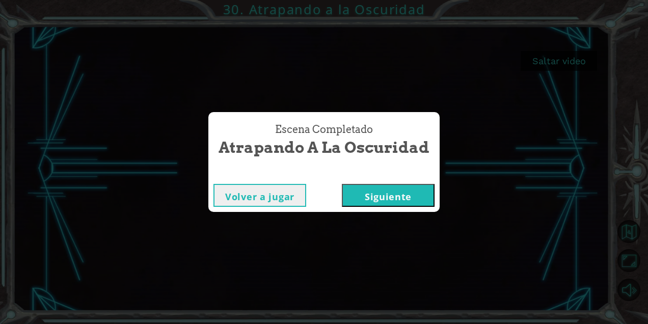
click at [365, 203] on button "Siguiente" at bounding box center [388, 195] width 93 height 23
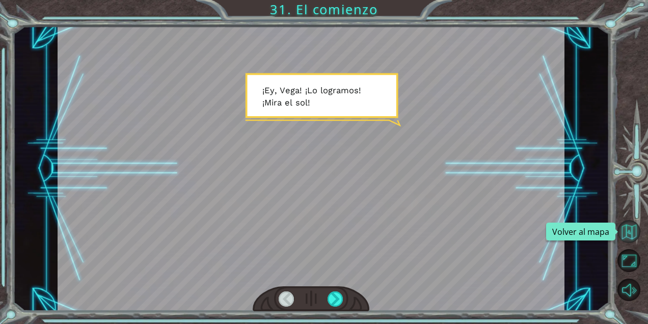
click at [629, 237] on button "Volver al mapa" at bounding box center [628, 231] width 23 height 23
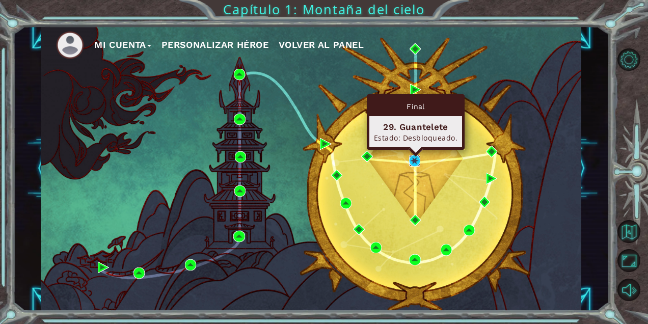
click at [411, 160] on img at bounding box center [414, 160] width 11 height 11
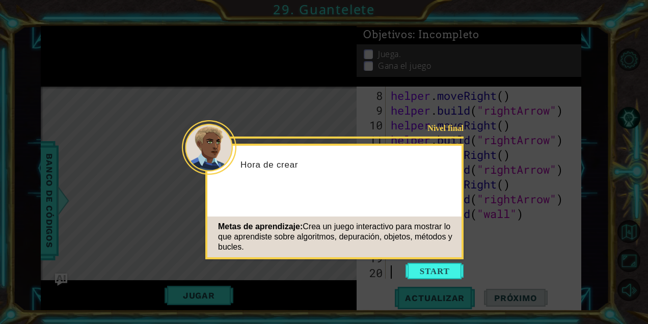
scroll to position [148, 0]
click at [543, 242] on icon at bounding box center [324, 162] width 648 height 324
click at [442, 273] on button "Start" at bounding box center [435, 271] width 58 height 16
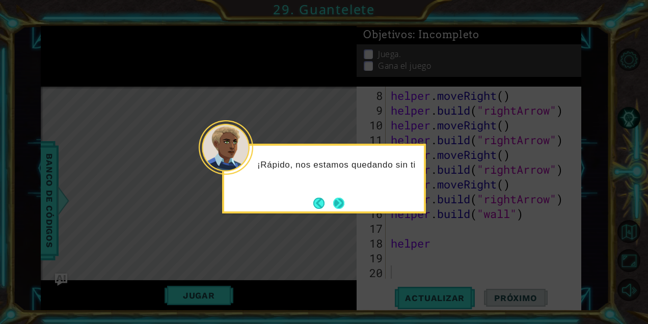
click at [343, 209] on button "Next" at bounding box center [339, 203] width 12 height 12
click at [339, 213] on div "El último paso es" at bounding box center [324, 179] width 204 height 70
click at [339, 212] on div "El último paso es personalizar el juego para que sea más divertid" at bounding box center [324, 179] width 204 height 70
click at [341, 203] on button "Next" at bounding box center [339, 203] width 18 height 18
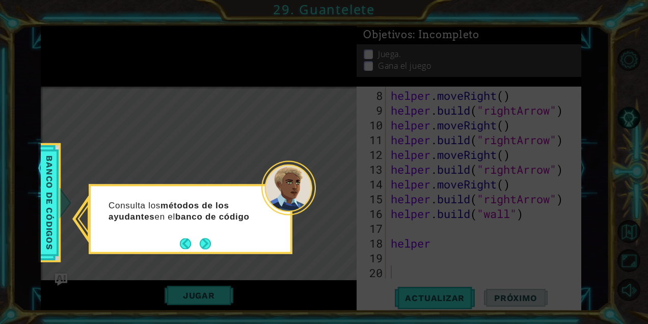
click at [211, 273] on icon at bounding box center [324, 162] width 648 height 324
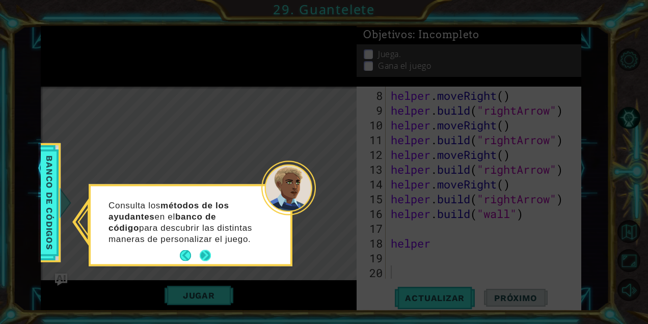
click at [208, 259] on button "Next" at bounding box center [206, 256] width 12 height 12
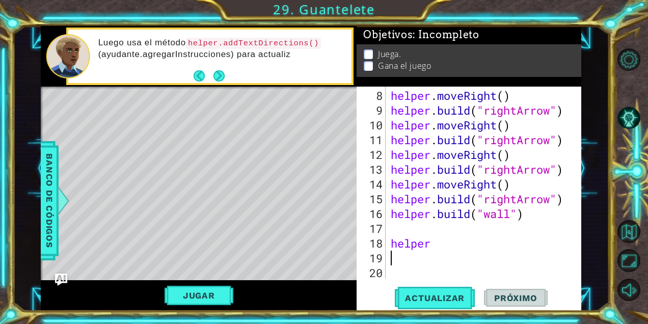
type textarea "helper"
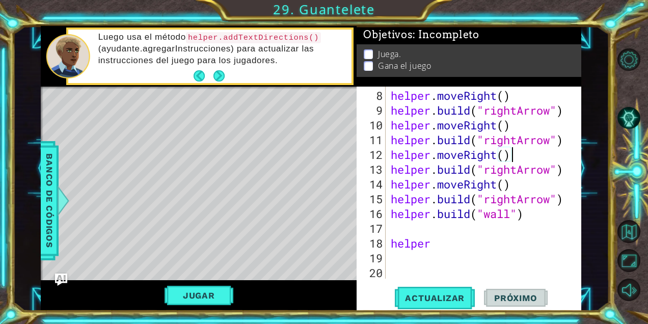
drag, startPoint x: 576, startPoint y: 151, endPoint x: 575, endPoint y: 126, distance: 25.0
click at [575, 127] on div at bounding box center [574, 109] width 10 height 340
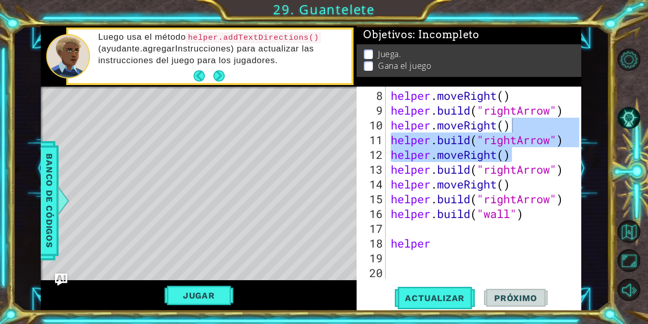
click at [592, 266] on div "1 ההההההההההההההההההההההההההההההההההההההההההההההההההההההההההההההההההההההההההההה…" at bounding box center [311, 168] width 596 height 285
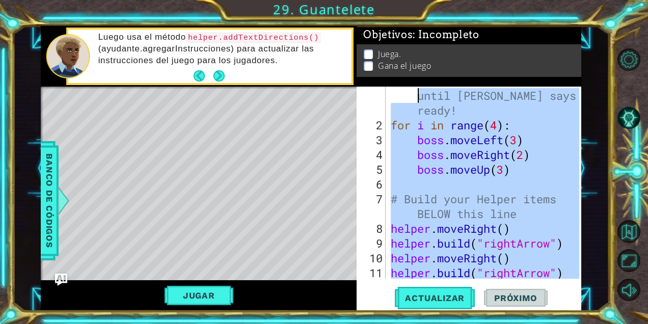
scroll to position [0, 0]
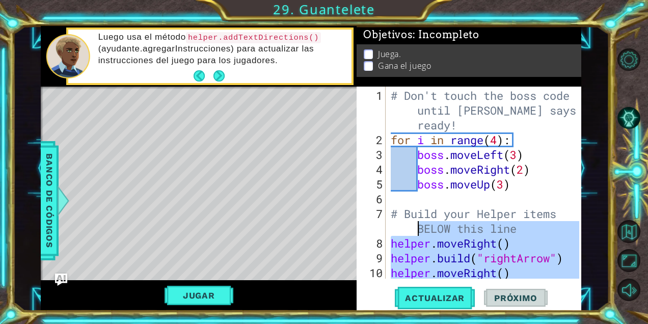
drag, startPoint x: 523, startPoint y: 218, endPoint x: 348, endPoint y: 224, distance: 174.8
click at [348, 224] on div "1 ההההההההההההההההההההההההההההההההההההההההההההההההההההההההההההההההההההההההההההה…" at bounding box center [311, 168] width 541 height 285
click at [197, 294] on button "Jugar" at bounding box center [199, 295] width 69 height 19
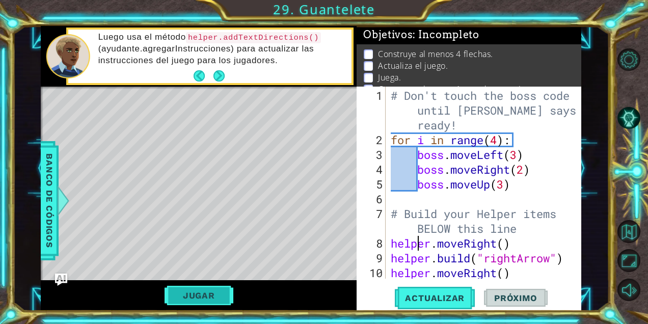
type textarea "[DOMAIN_NAME]("rightArrow")"
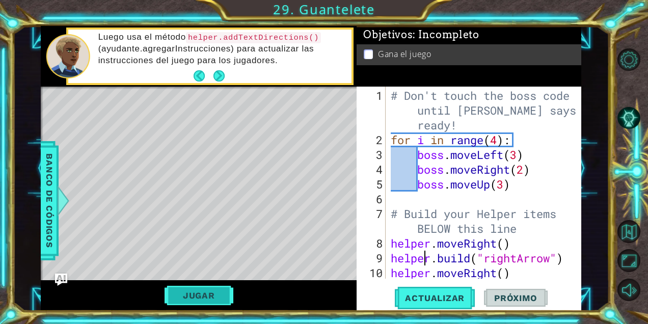
click at [181, 297] on button "Jugar" at bounding box center [199, 295] width 69 height 19
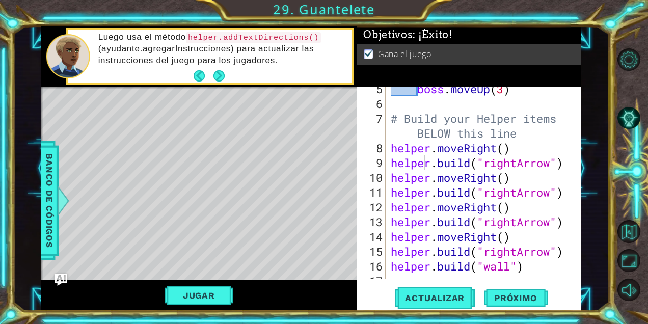
scroll to position [148, 0]
